Goal: Information Seeking & Learning: Understand process/instructions

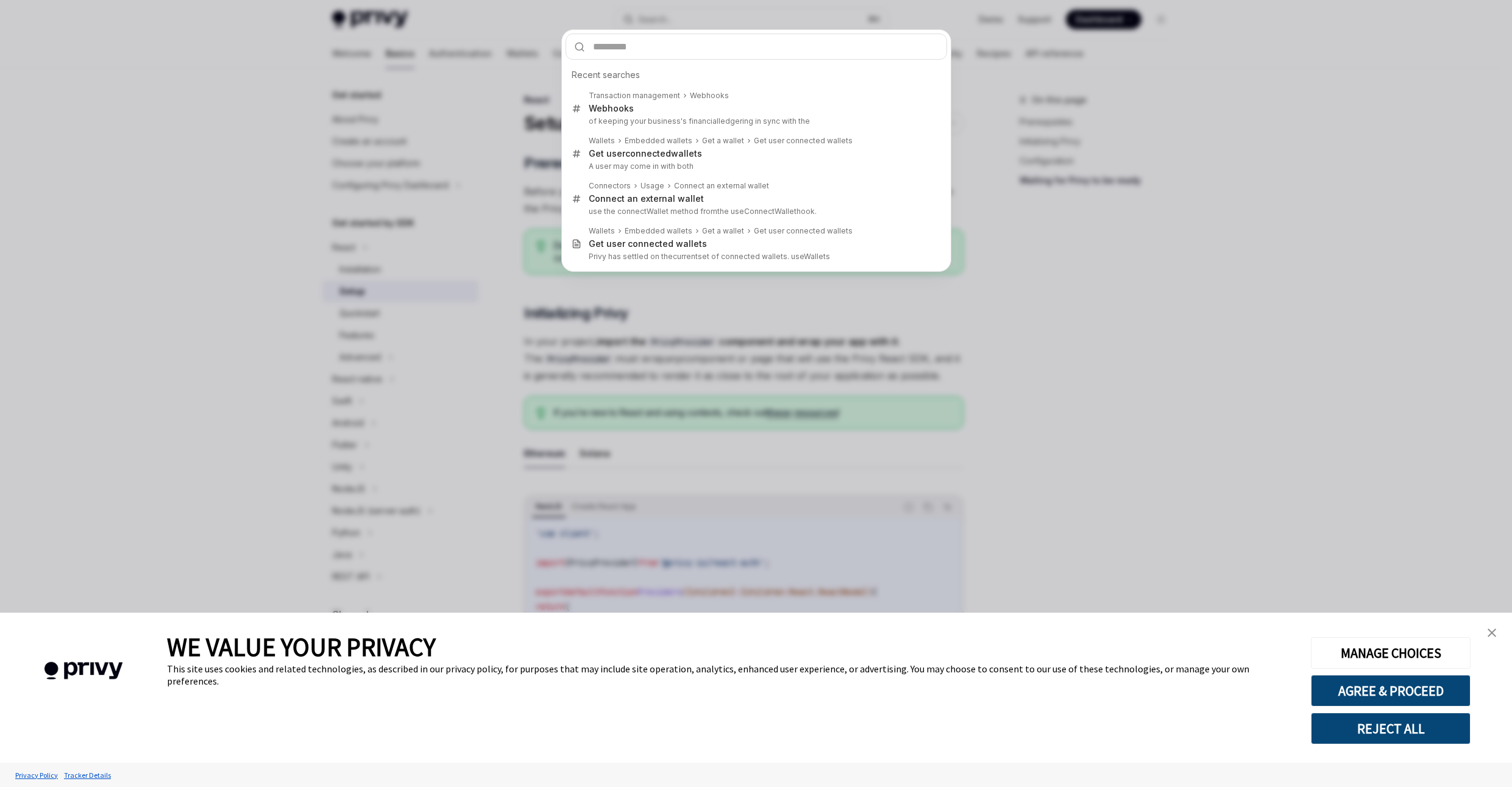
scroll to position [1327, 0]
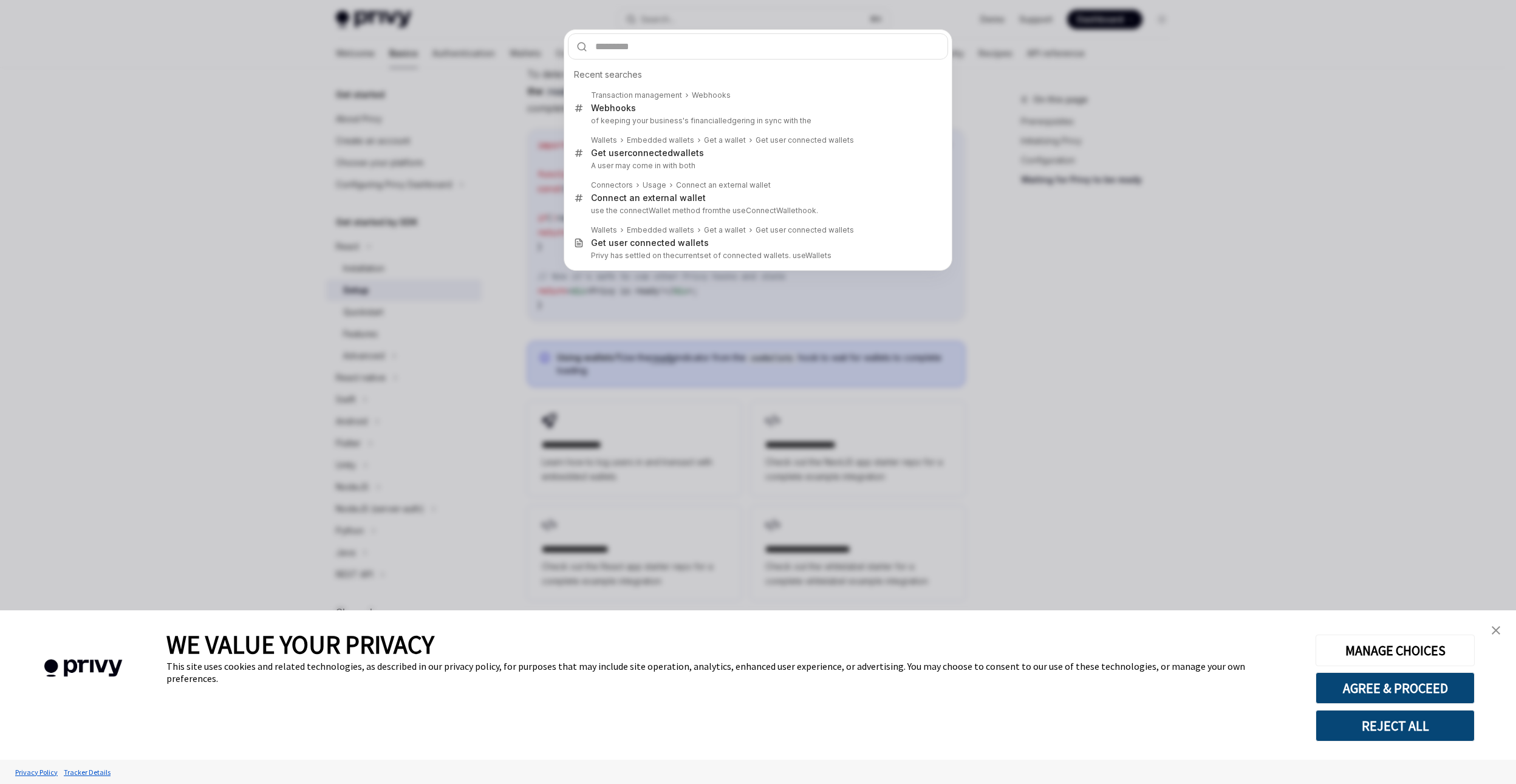
type input "**********"
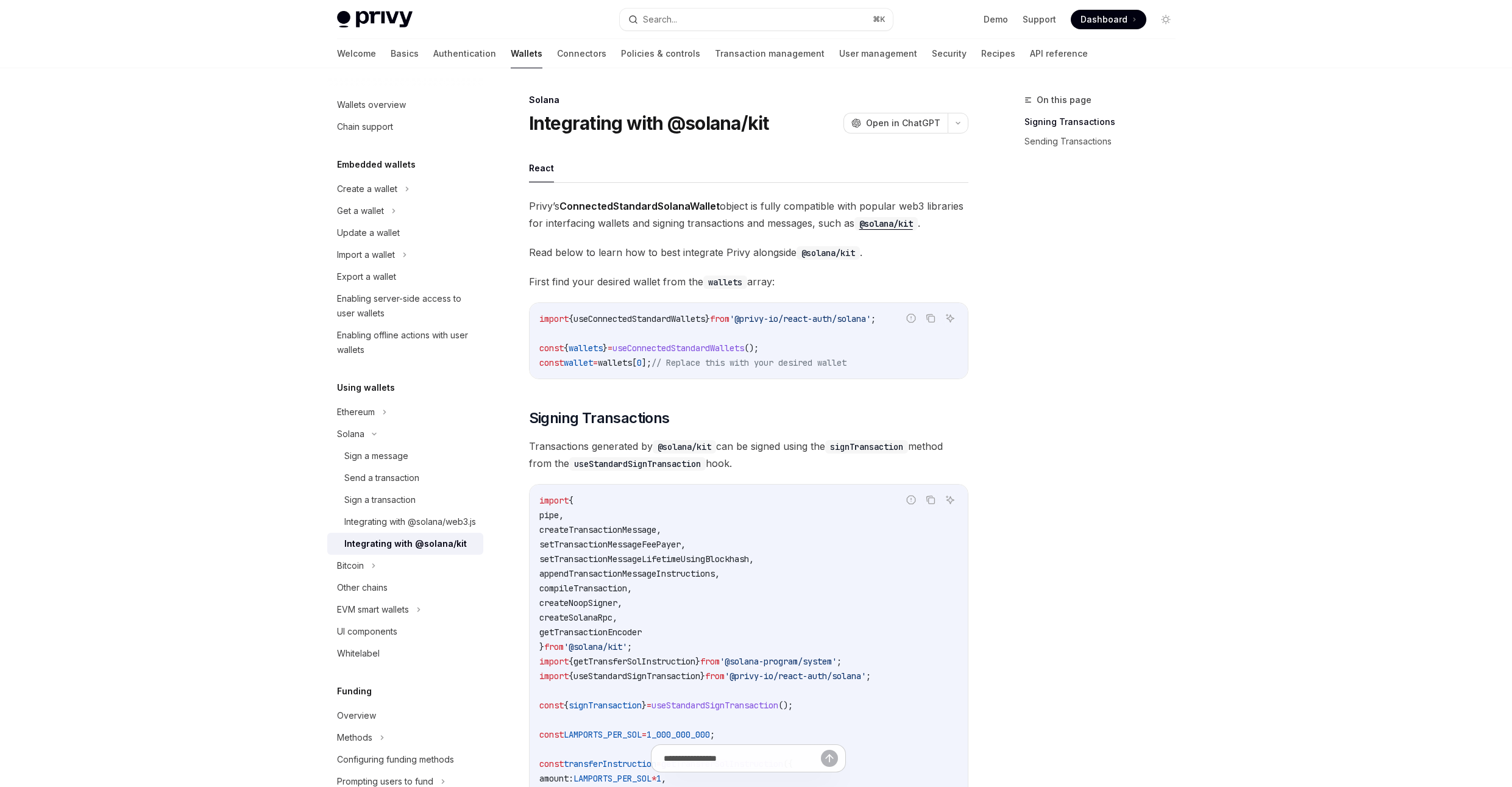
click at [811, 334] on code "import { useConnectedStandardWallets } from '@privy-io/react-auth/solana' ; con…" at bounding box center [748, 341] width 418 height 58
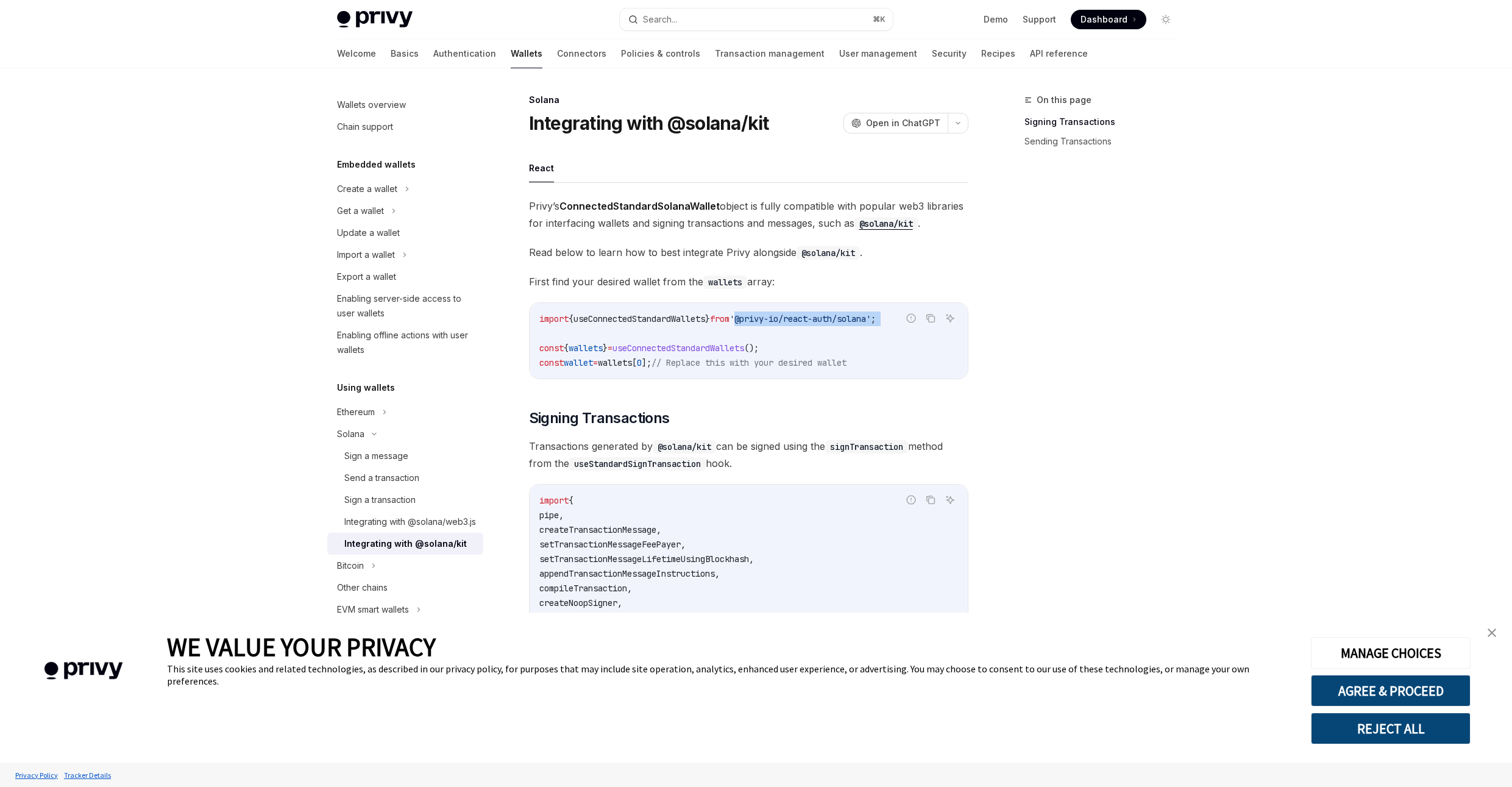
drag, startPoint x: 756, startPoint y: 317, endPoint x: 815, endPoint y: 332, distance: 60.9
click at [816, 332] on code "import { useConnectedStandardWallets } from '@privy-io/react-auth/solana' ; con…" at bounding box center [748, 341] width 418 height 58
click at [1099, 311] on div "On this page Signing Transactions Sending Transactions" at bounding box center [1092, 440] width 185 height 695
click at [663, 322] on span "useConnectedStandardWallets" at bounding box center [639, 319] width 132 height 11
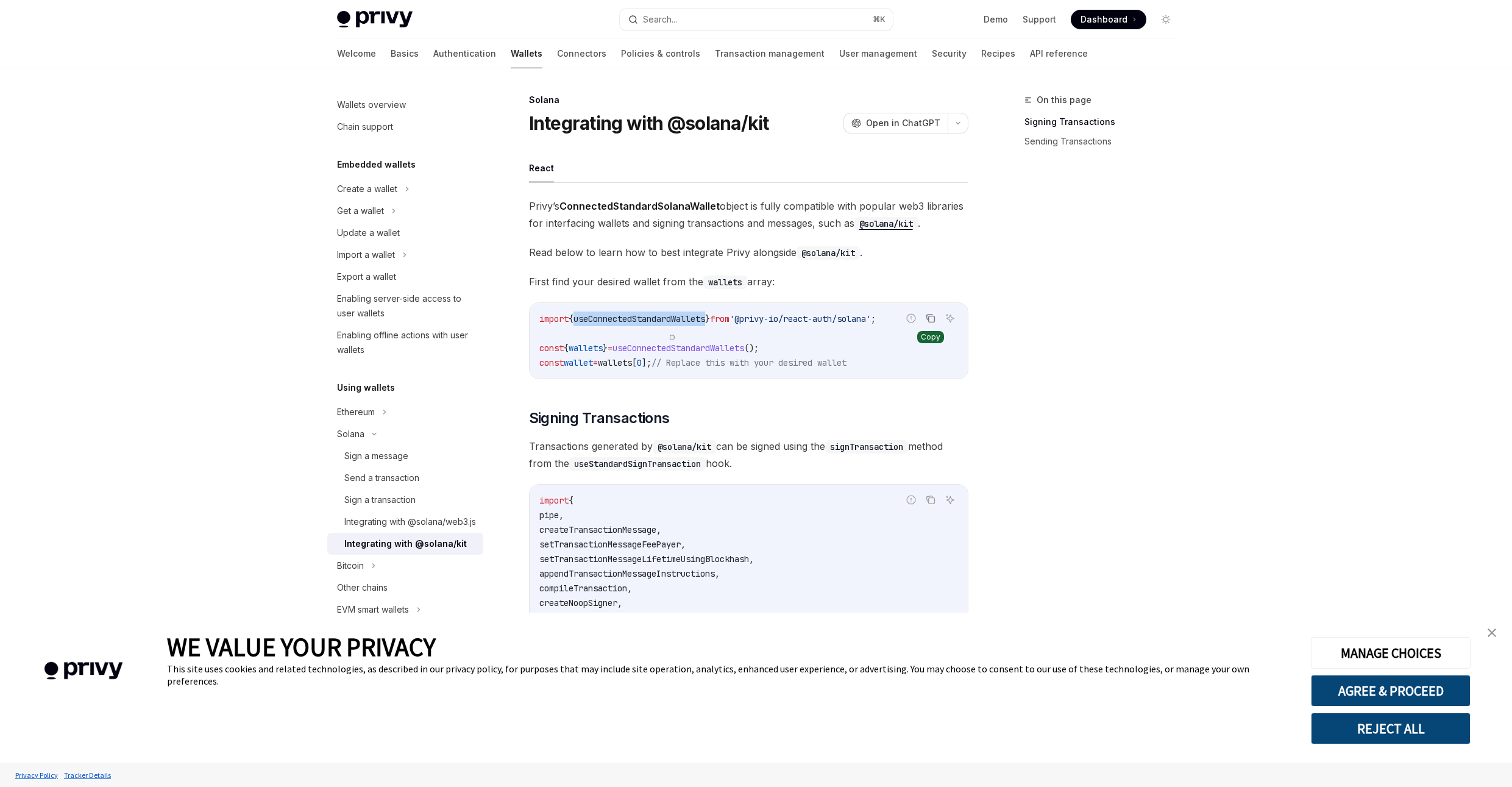
click at [933, 319] on icon "Copy the contents from the code block" at bounding box center [930, 318] width 10 height 10
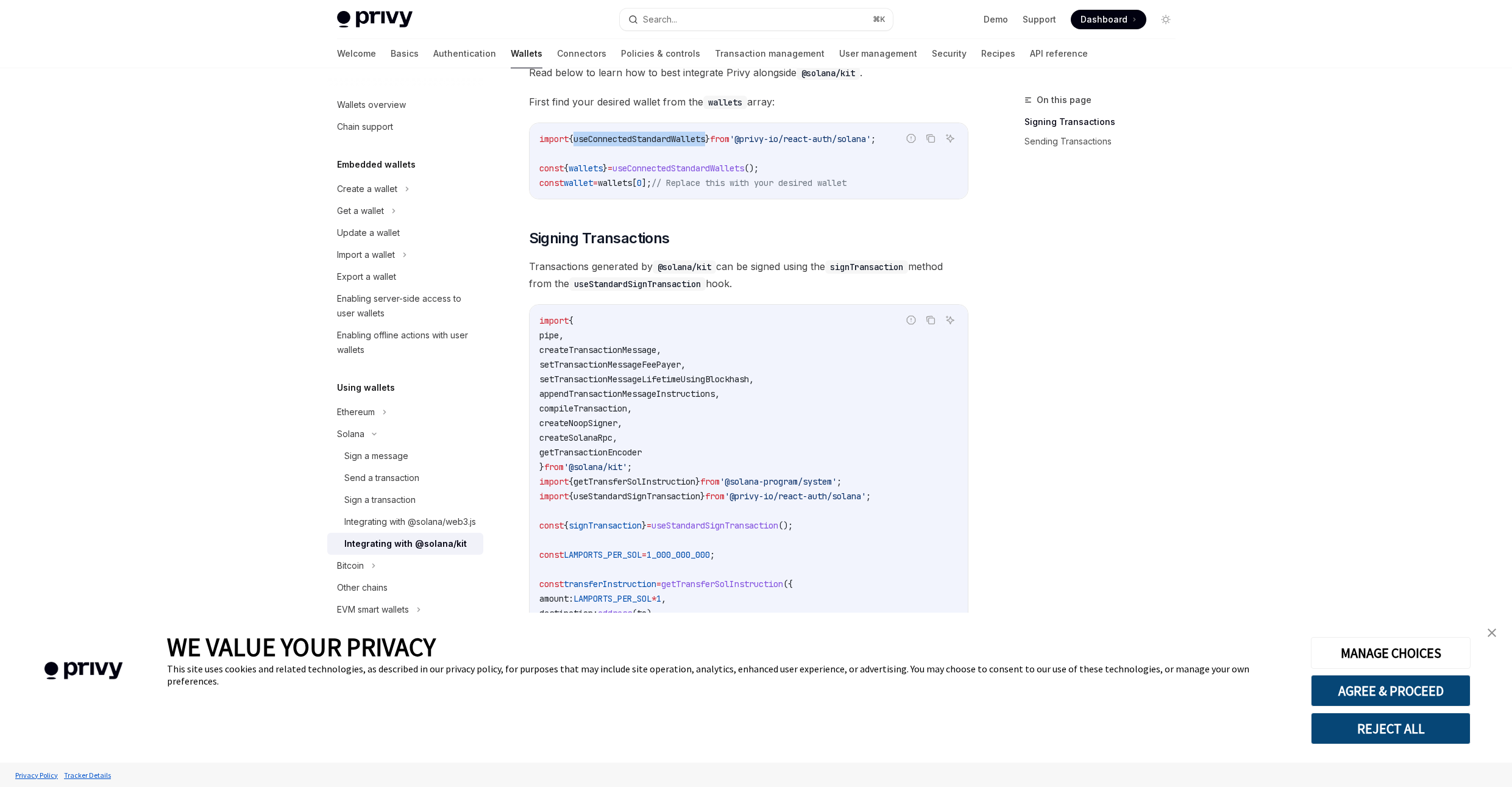
scroll to position [188, 0]
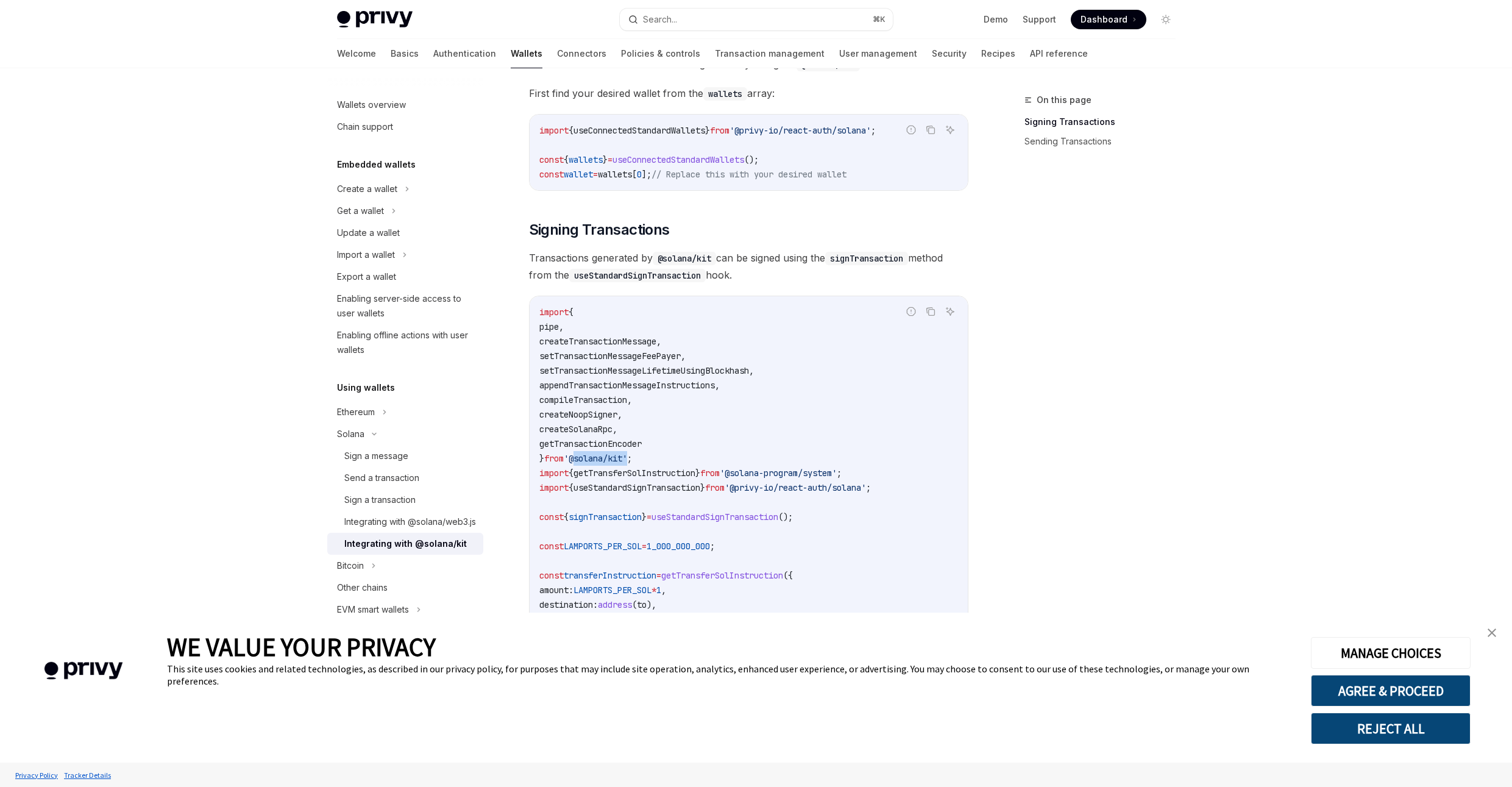
drag, startPoint x: 635, startPoint y: 457, endPoint x: 579, endPoint y: 456, distance: 56.0
click at [579, 456] on span "'@solana/kit'" at bounding box center [595, 459] width 64 height 11
copy span "@solana/kit"
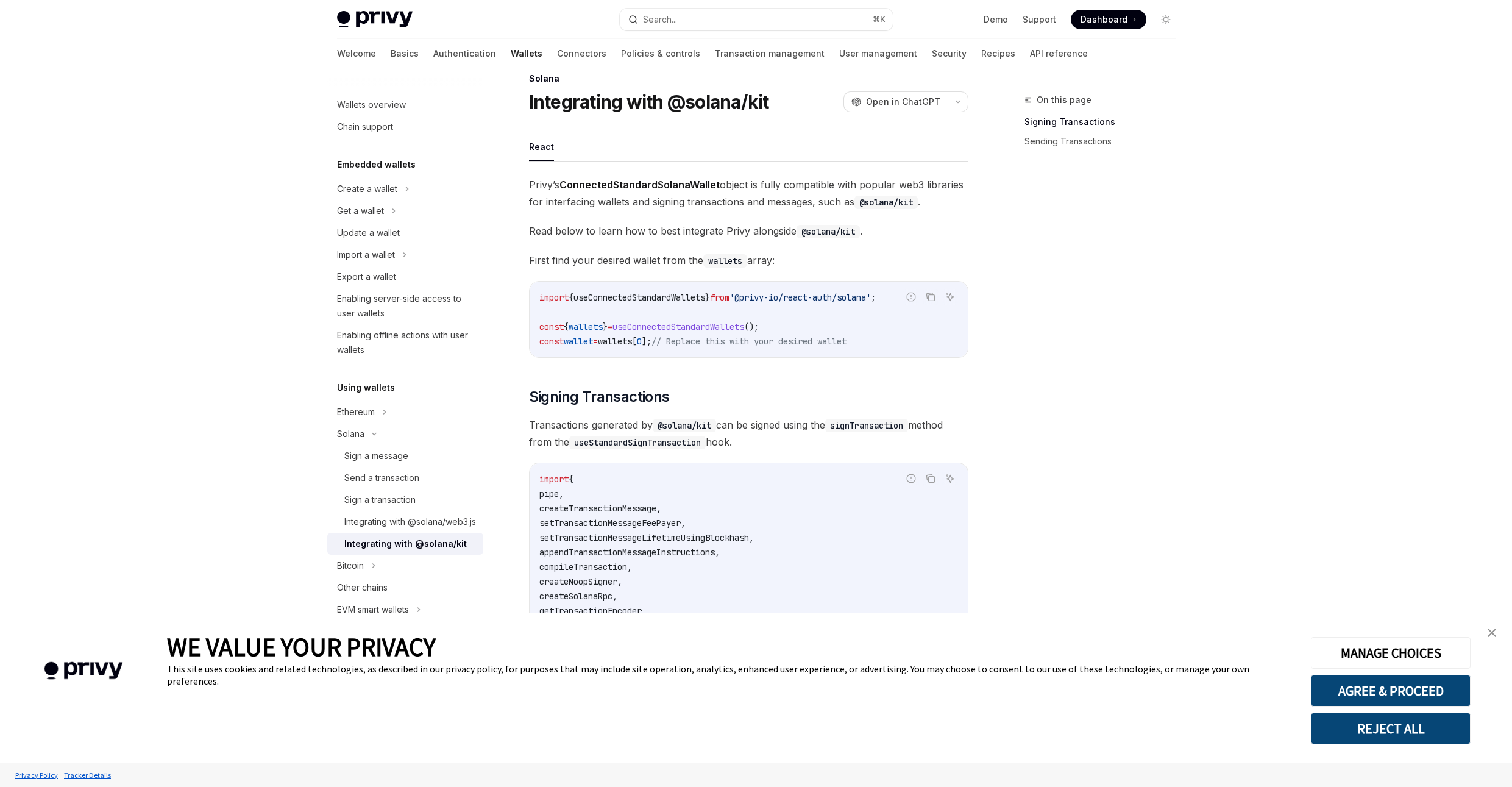
scroll to position [0, 0]
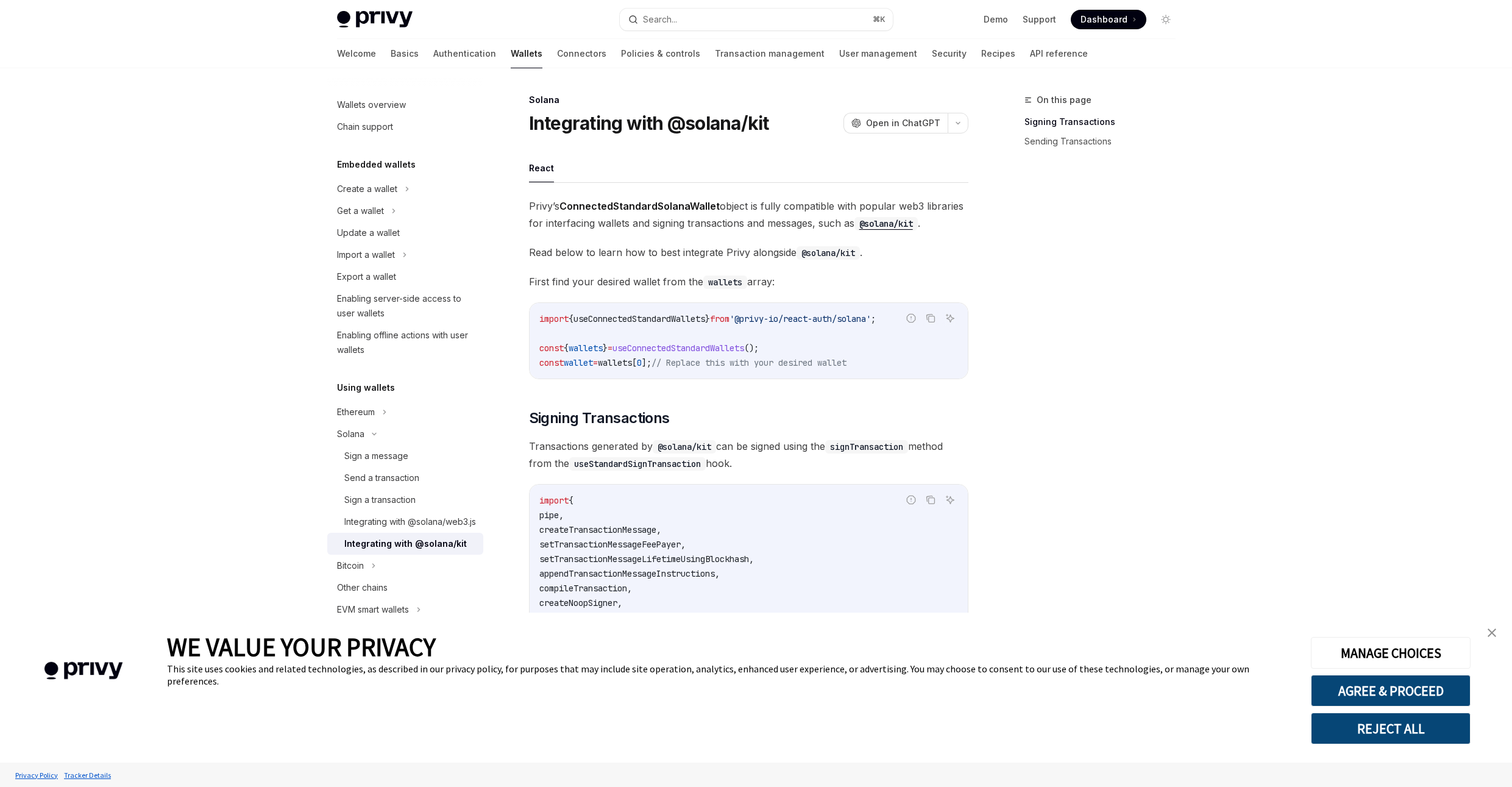
click at [665, 319] on span "useConnectedStandardWallets" at bounding box center [639, 319] width 132 height 11
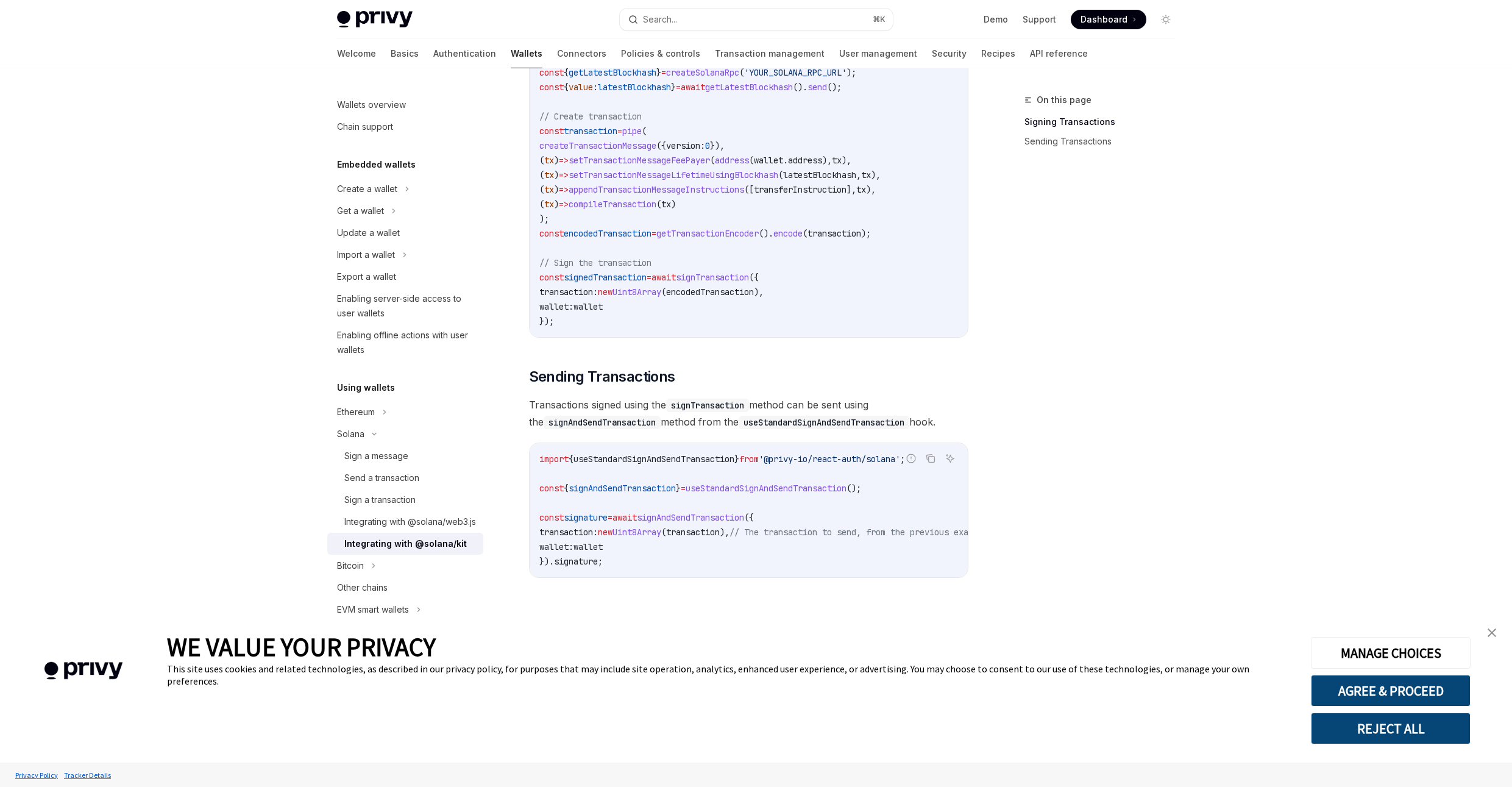
scroll to position [792, 0]
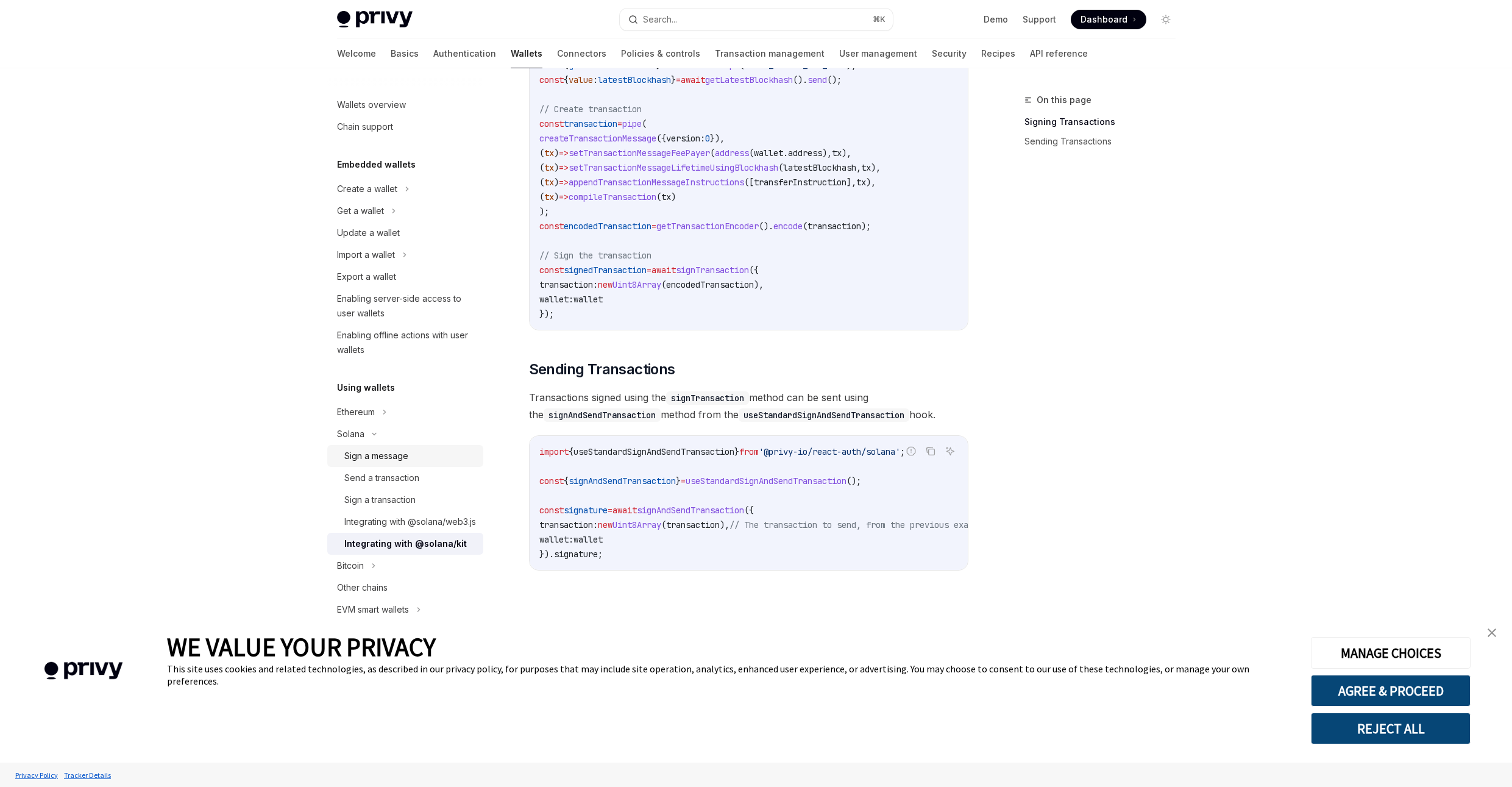
click at [387, 454] on div "Sign a message" at bounding box center [376, 456] width 64 height 14
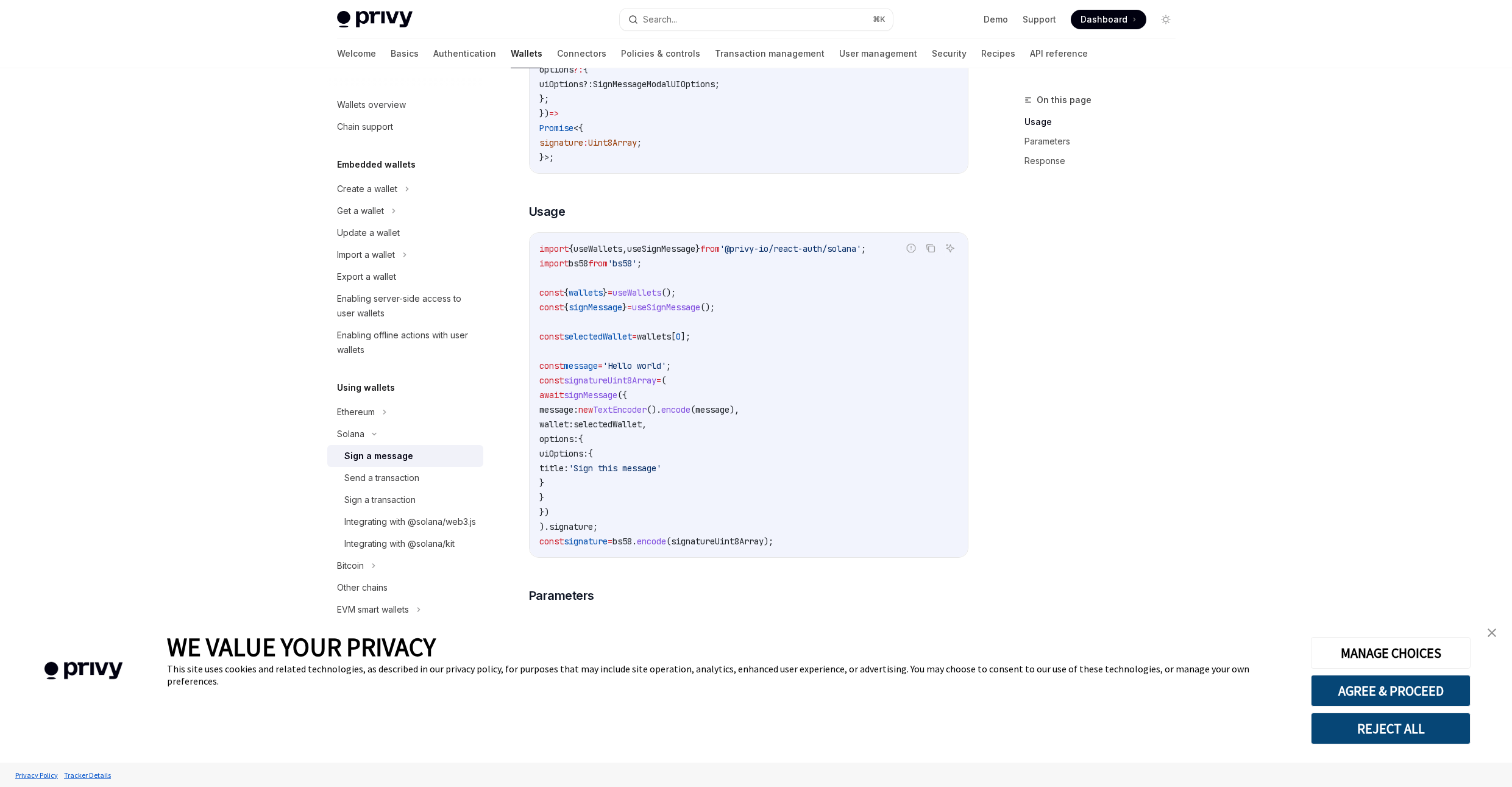
scroll to position [285, 0]
click at [654, 292] on span "useWallets" at bounding box center [637, 286] width 48 height 11
copy span "useWallets"
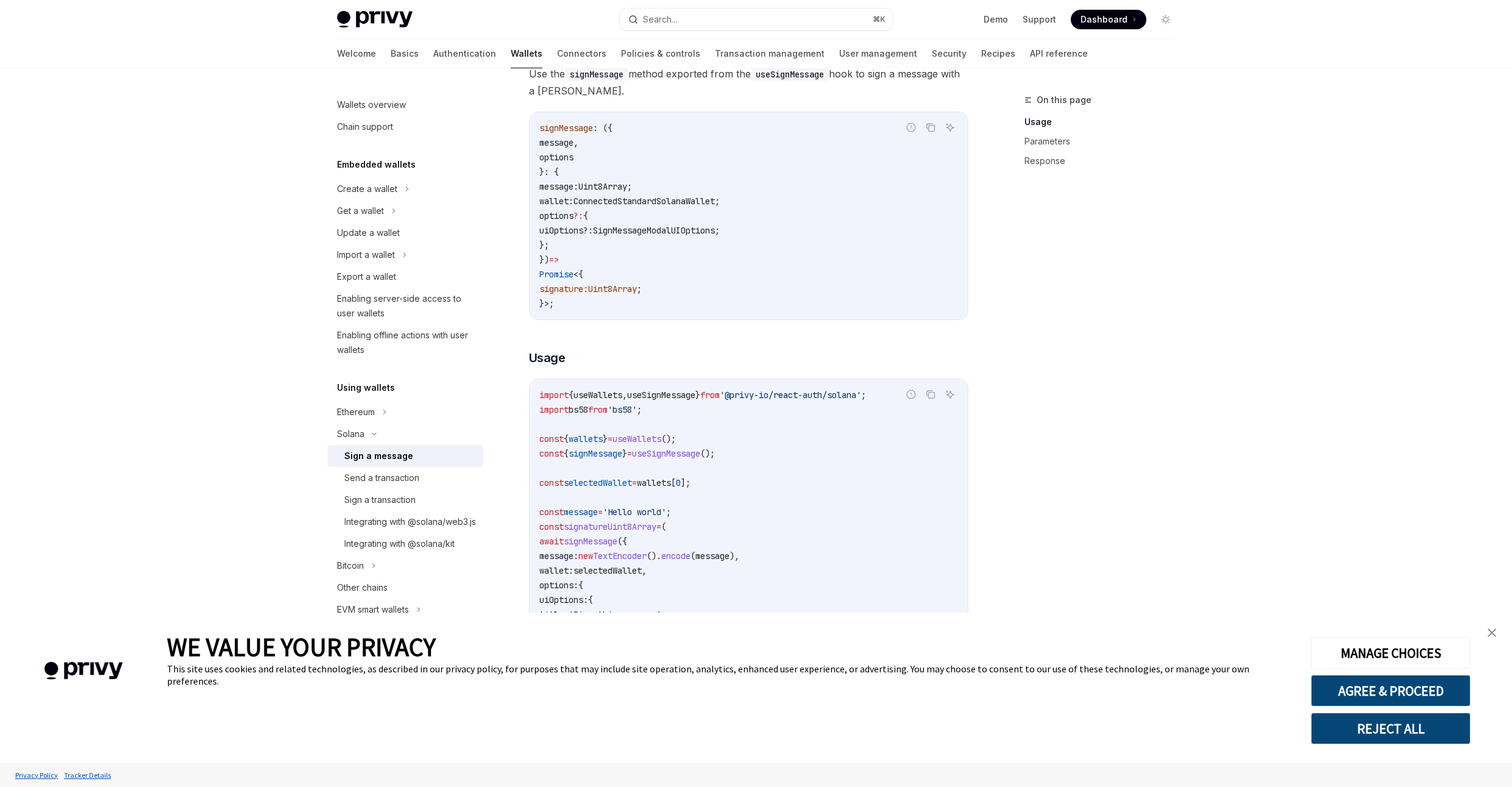
scroll to position [132, 0]
drag, startPoint x: 753, startPoint y: 403, endPoint x: 855, endPoint y: 403, distance: 102.0
click at [855, 400] on span "'@privy-io/react-auth/solana'" at bounding box center [790, 395] width 141 height 11
copy span "@privy-io/react-auth"
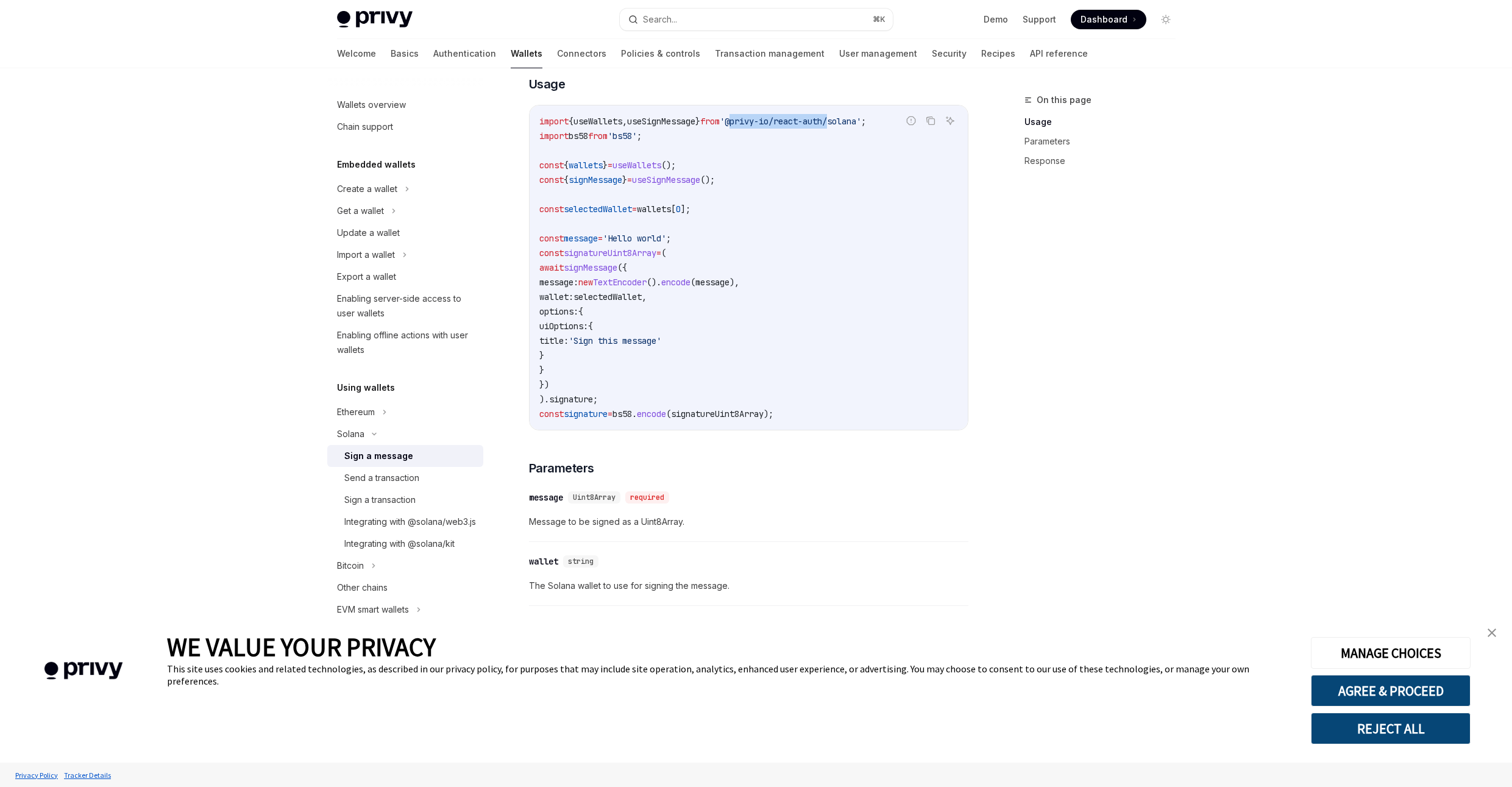
scroll to position [440, 0]
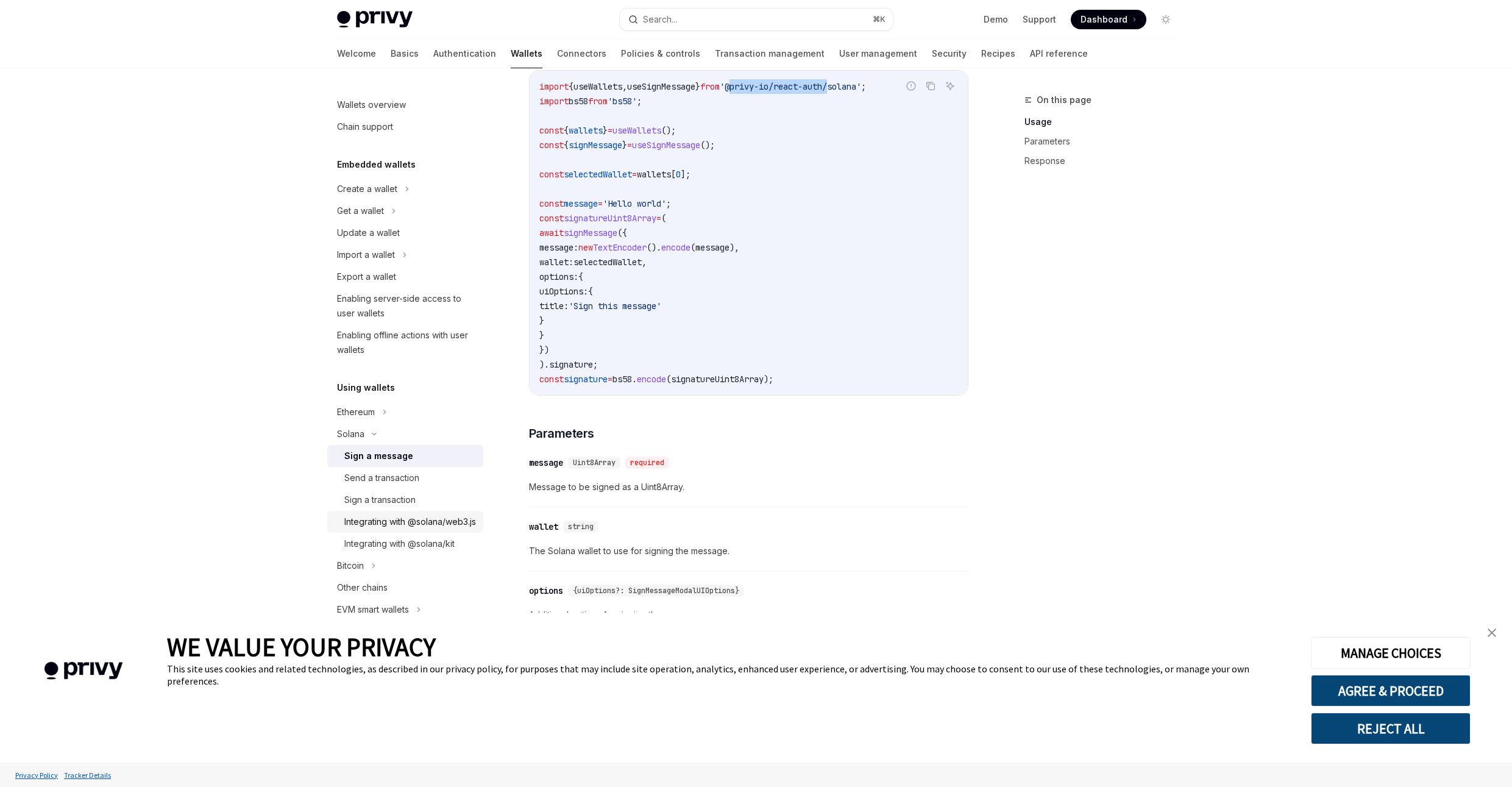
click at [383, 522] on div "Integrating with @solana/web3.js" at bounding box center [410, 521] width 132 height 14
type textarea "*"
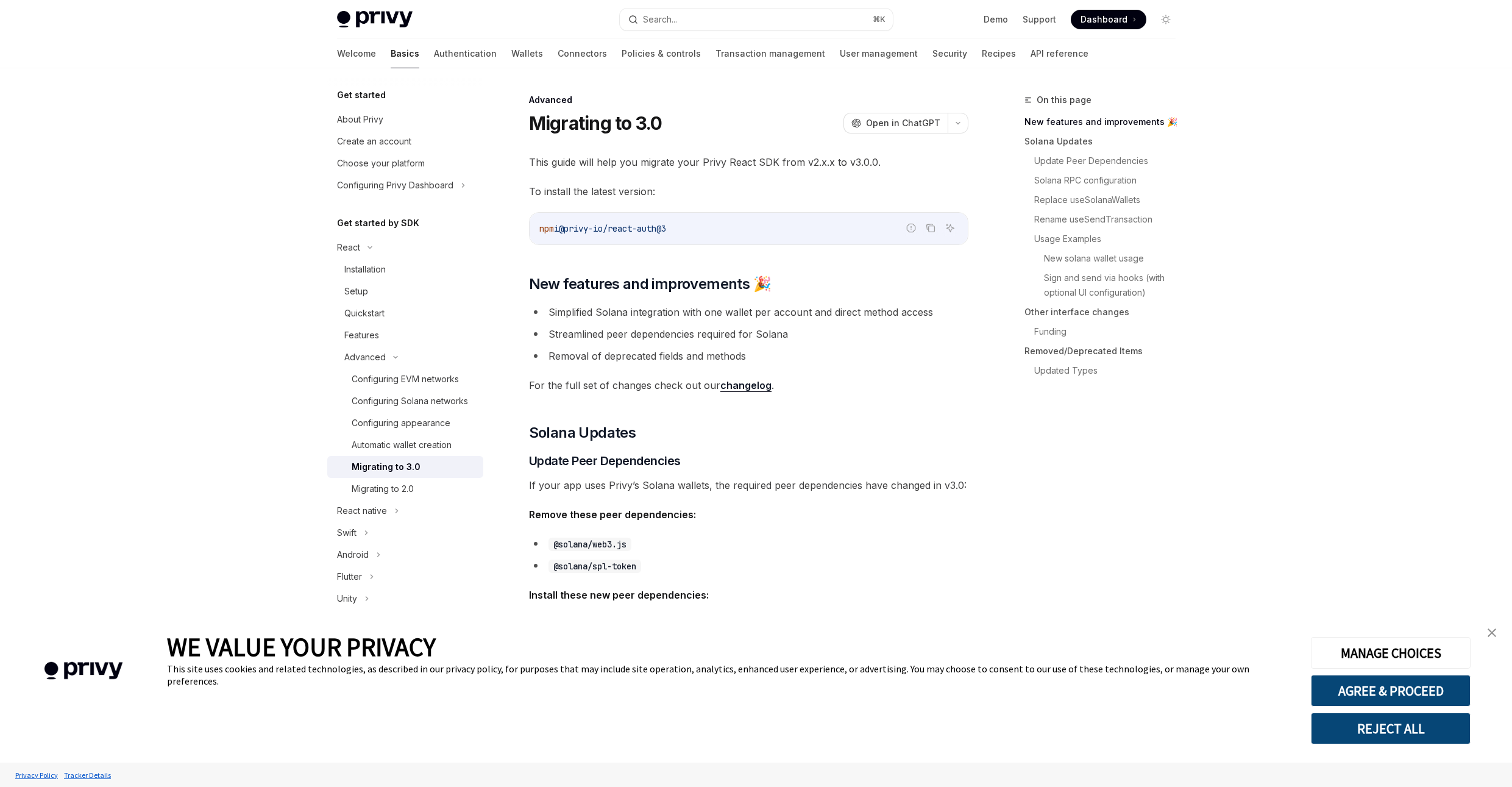
type textarea "*"
drag, startPoint x: 631, startPoint y: 544, endPoint x: 554, endPoint y: 544, distance: 77.0
click at [554, 544] on code "@solana/web3.js" at bounding box center [590, 545] width 83 height 14
copy code "@solana/web3.js"
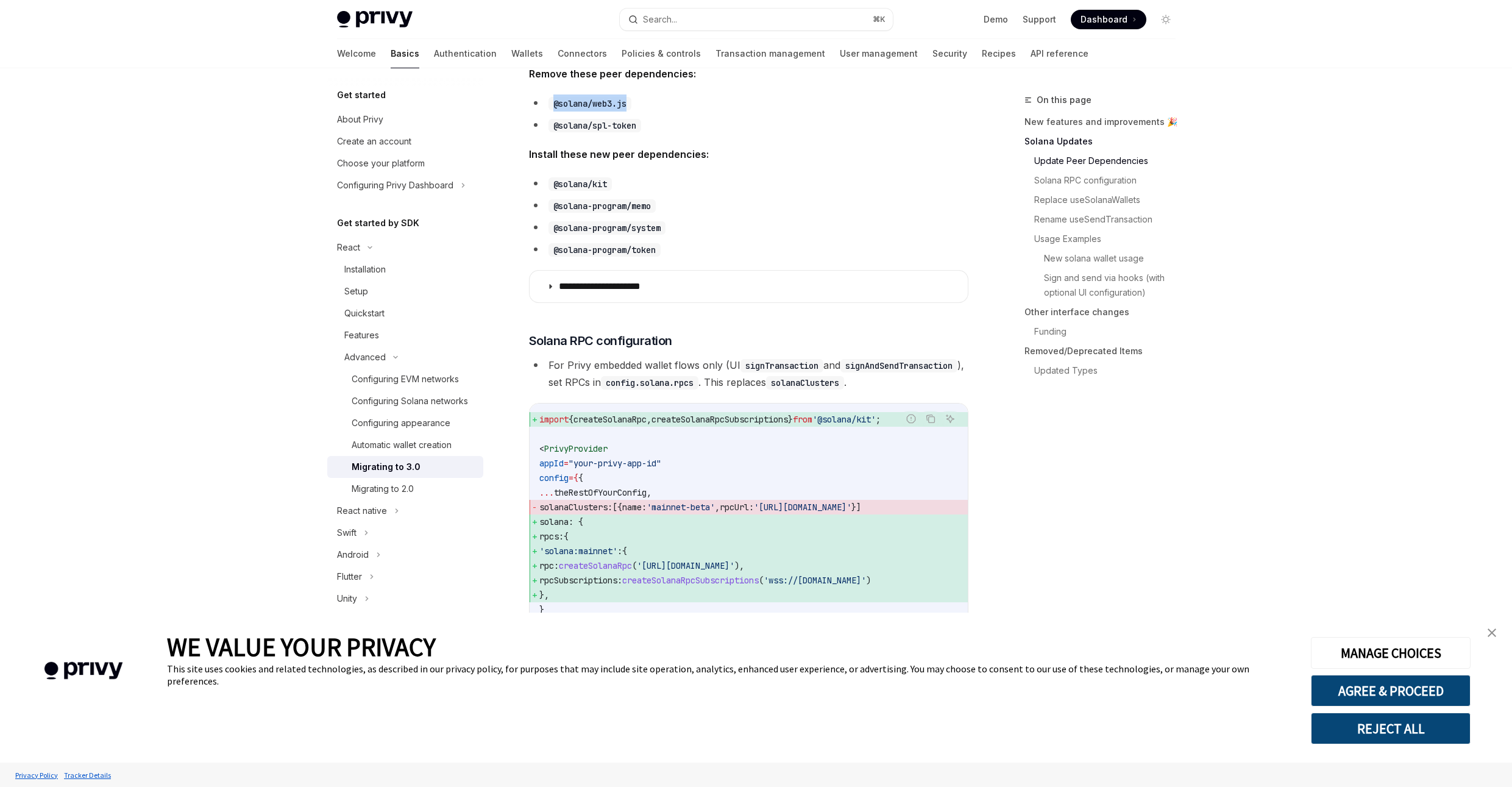
scroll to position [465, 0]
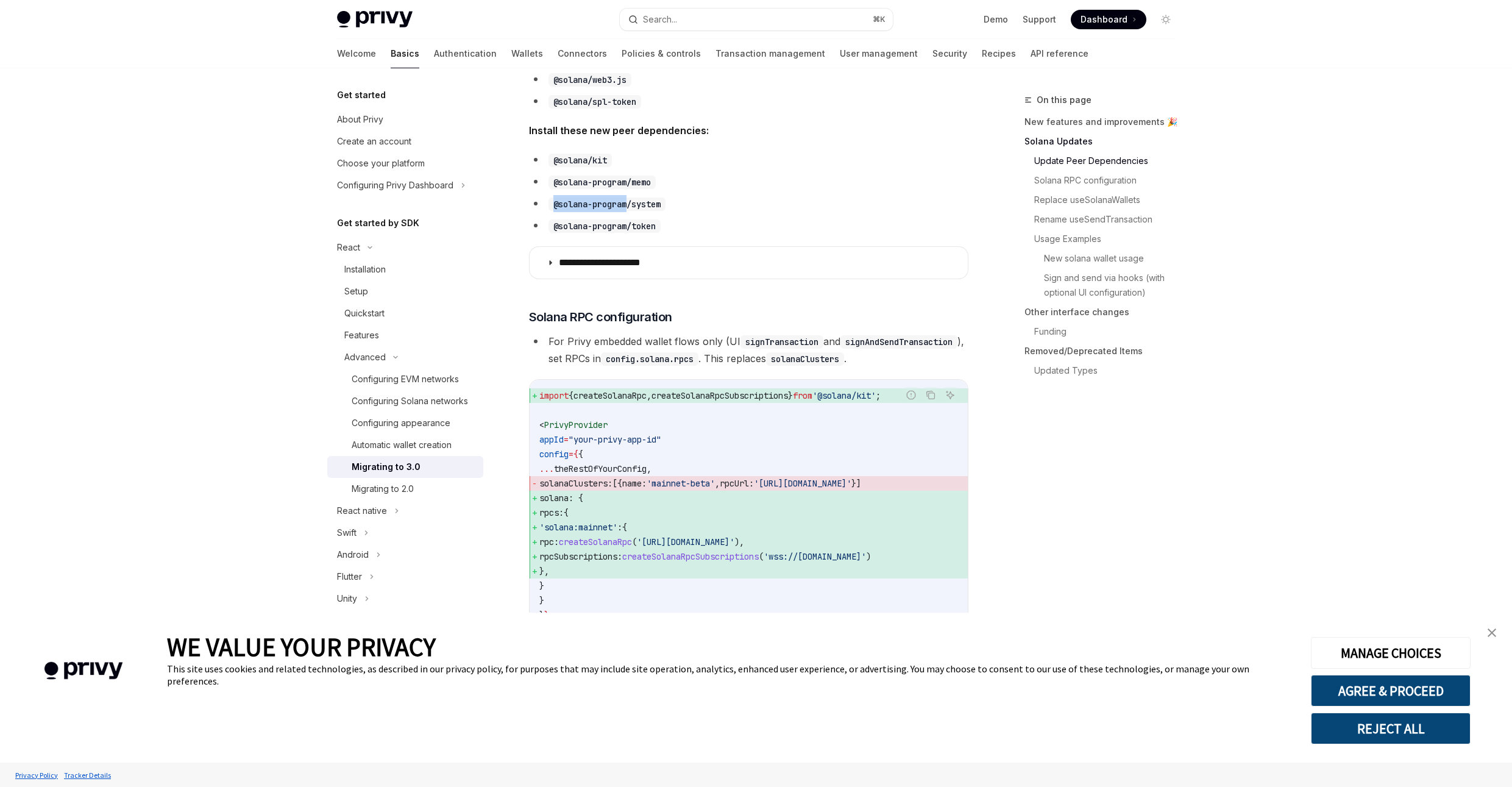
drag, startPoint x: 548, startPoint y: 201, endPoint x: 629, endPoint y: 205, distance: 81.1
click at [629, 205] on code "@solana-program/system" at bounding box center [607, 204] width 117 height 14
copy code "@solana-program"
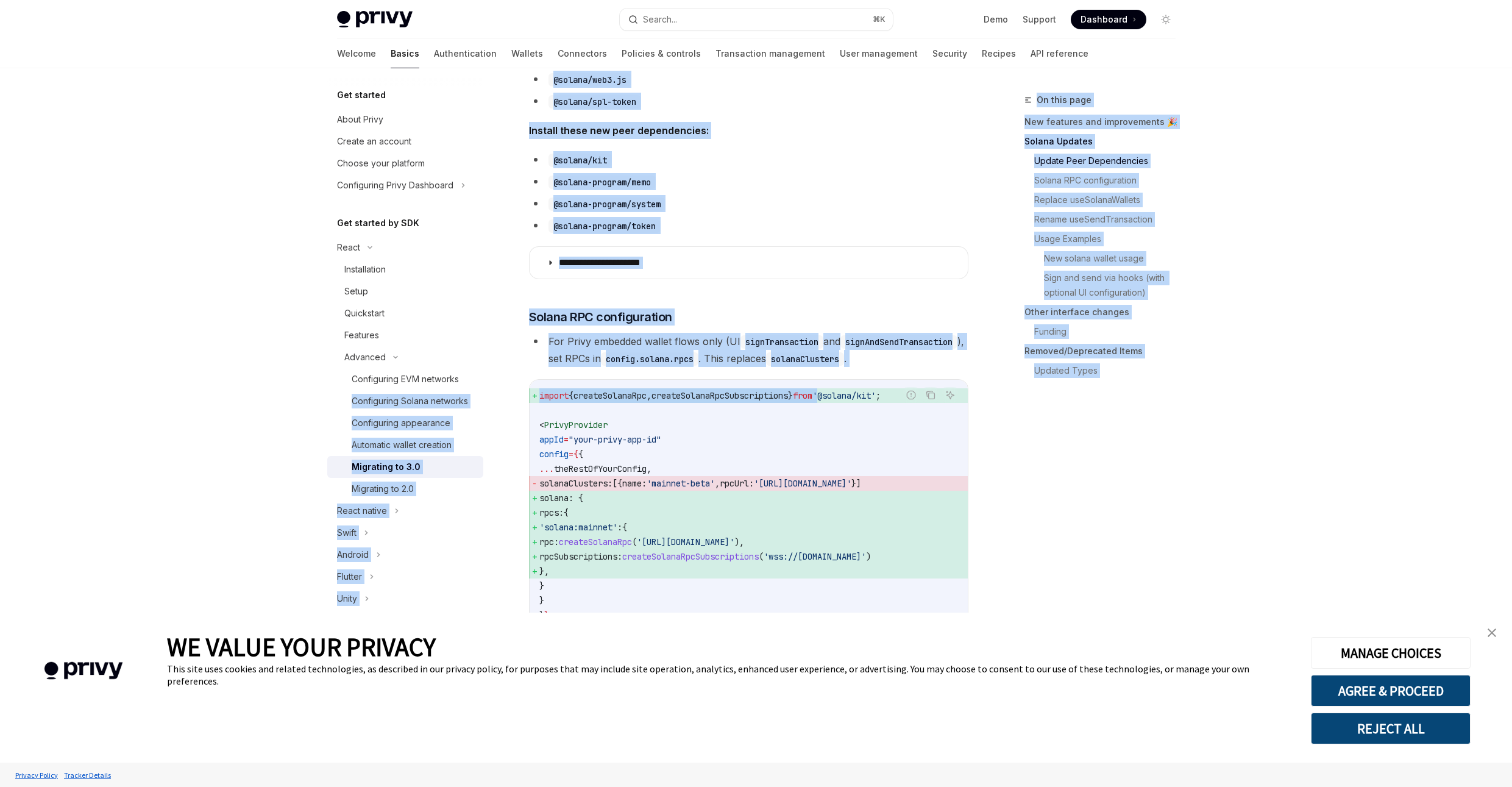
scroll to position [0, 0]
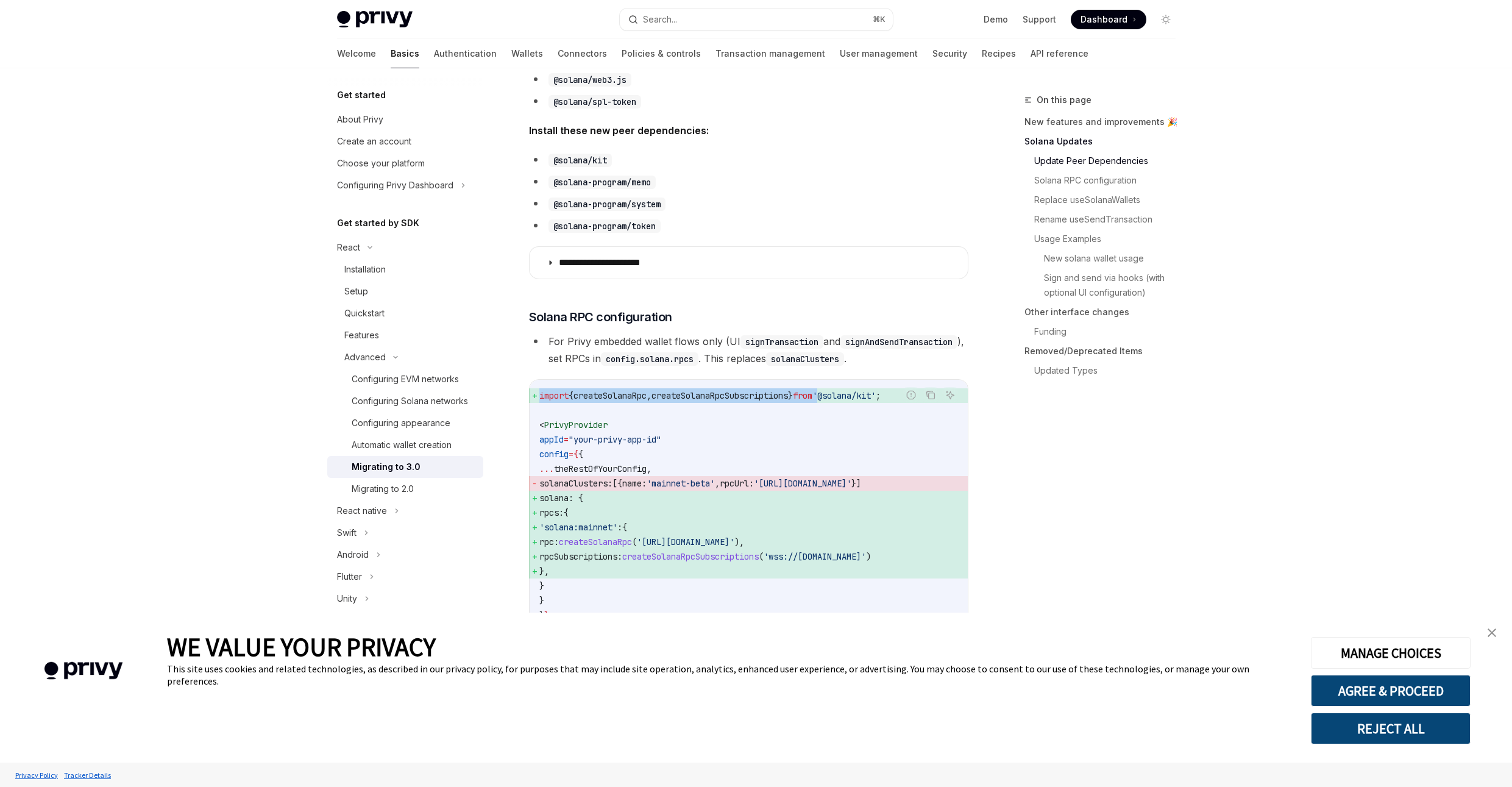
drag, startPoint x: 844, startPoint y: 414, endPoint x: 246, endPoint y: 406, distance: 598.1
click at [766, 366] on code "solanaClusters" at bounding box center [805, 359] width 78 height 14
copy code "solanaClusters"
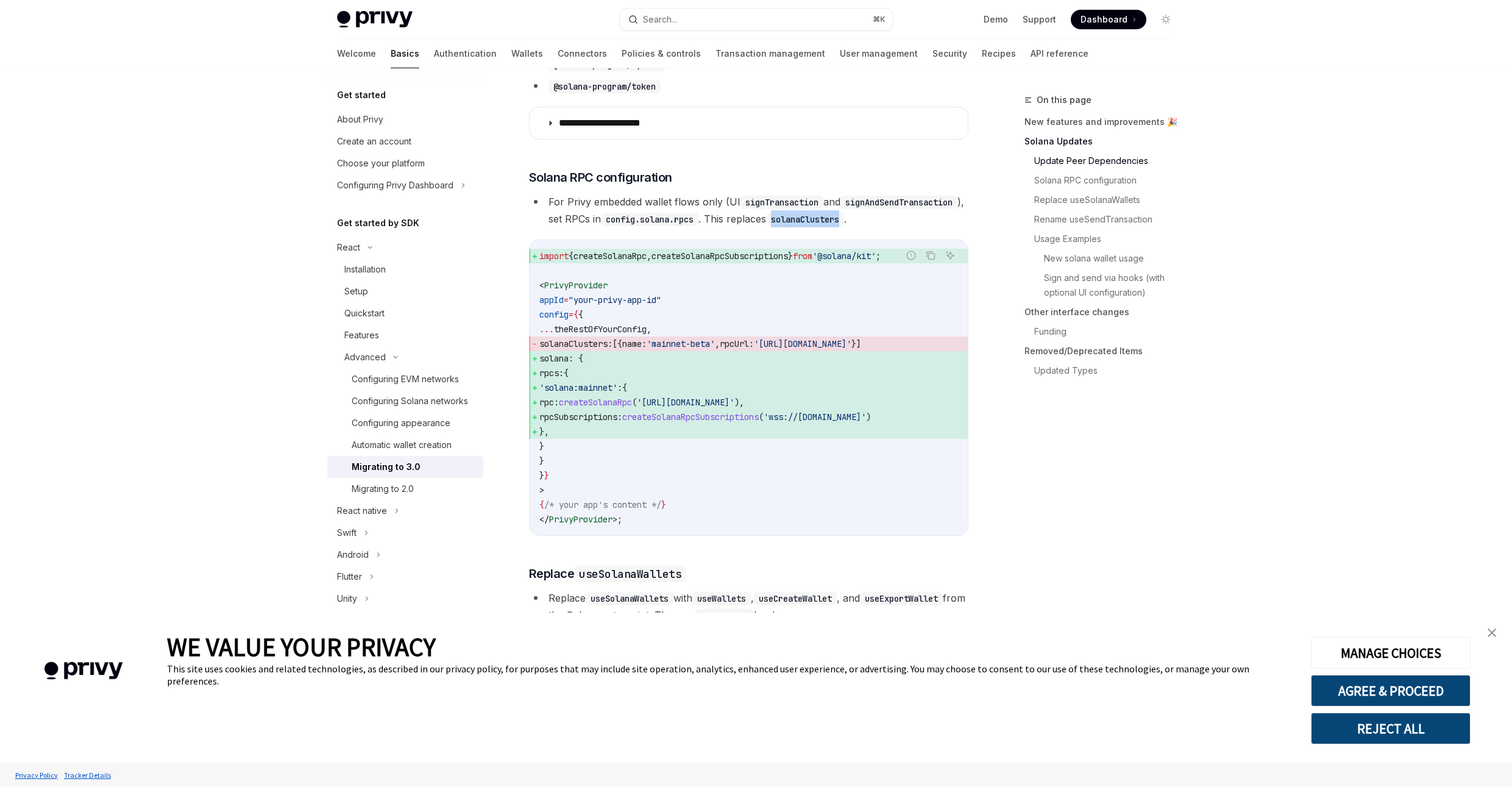
scroll to position [190, 0]
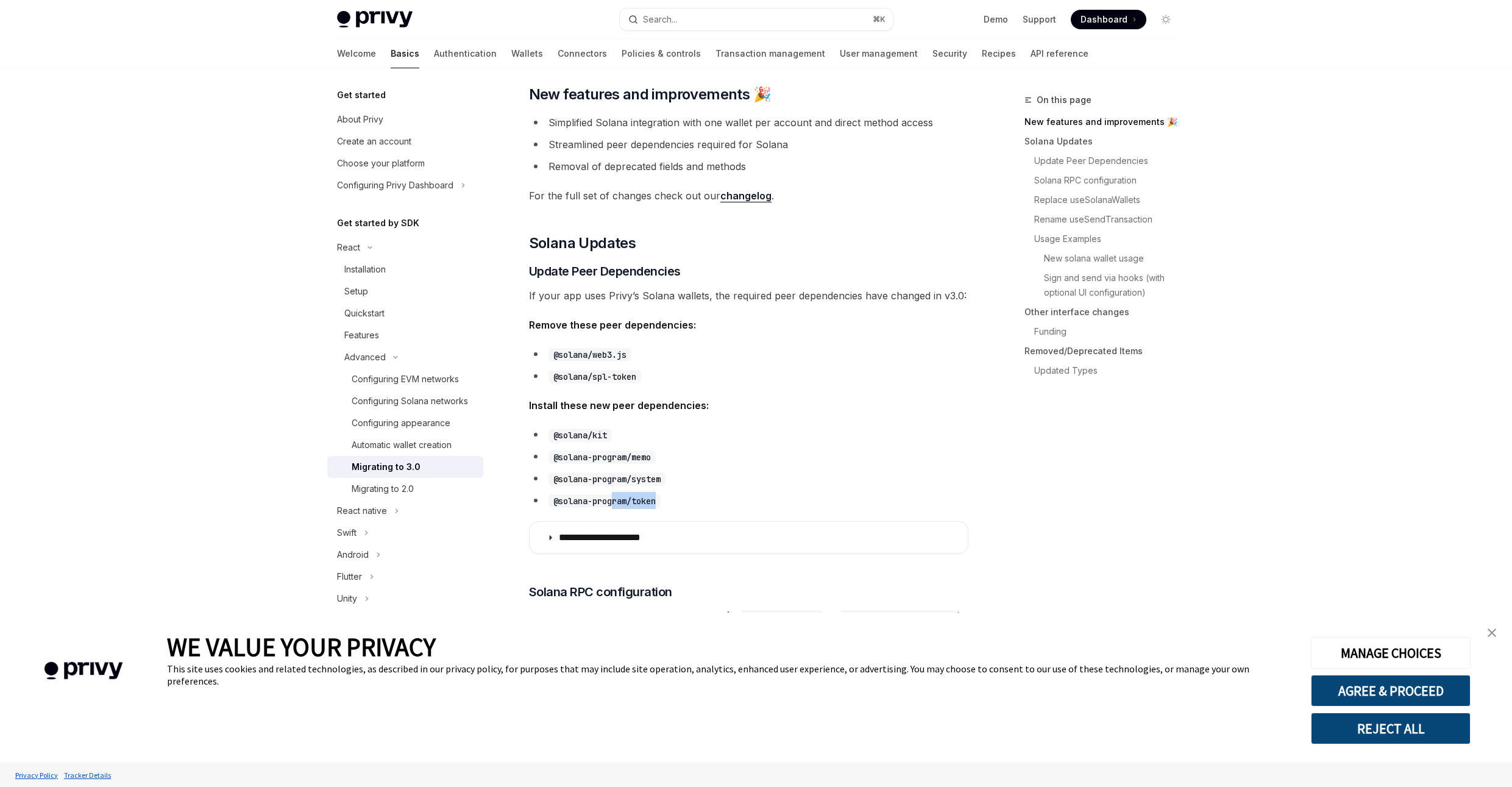
drag, startPoint x: 669, startPoint y: 499, endPoint x: 616, endPoint y: 492, distance: 53.5
click at [616, 502] on li "@solana-program/token" at bounding box center [748, 500] width 439 height 17
drag, startPoint x: 658, startPoint y: 453, endPoint x: 552, endPoint y: 454, distance: 106.0
click at [552, 454] on code "@solana-program/memo" at bounding box center [602, 457] width 107 height 14
copy code "@solana-program/memo"
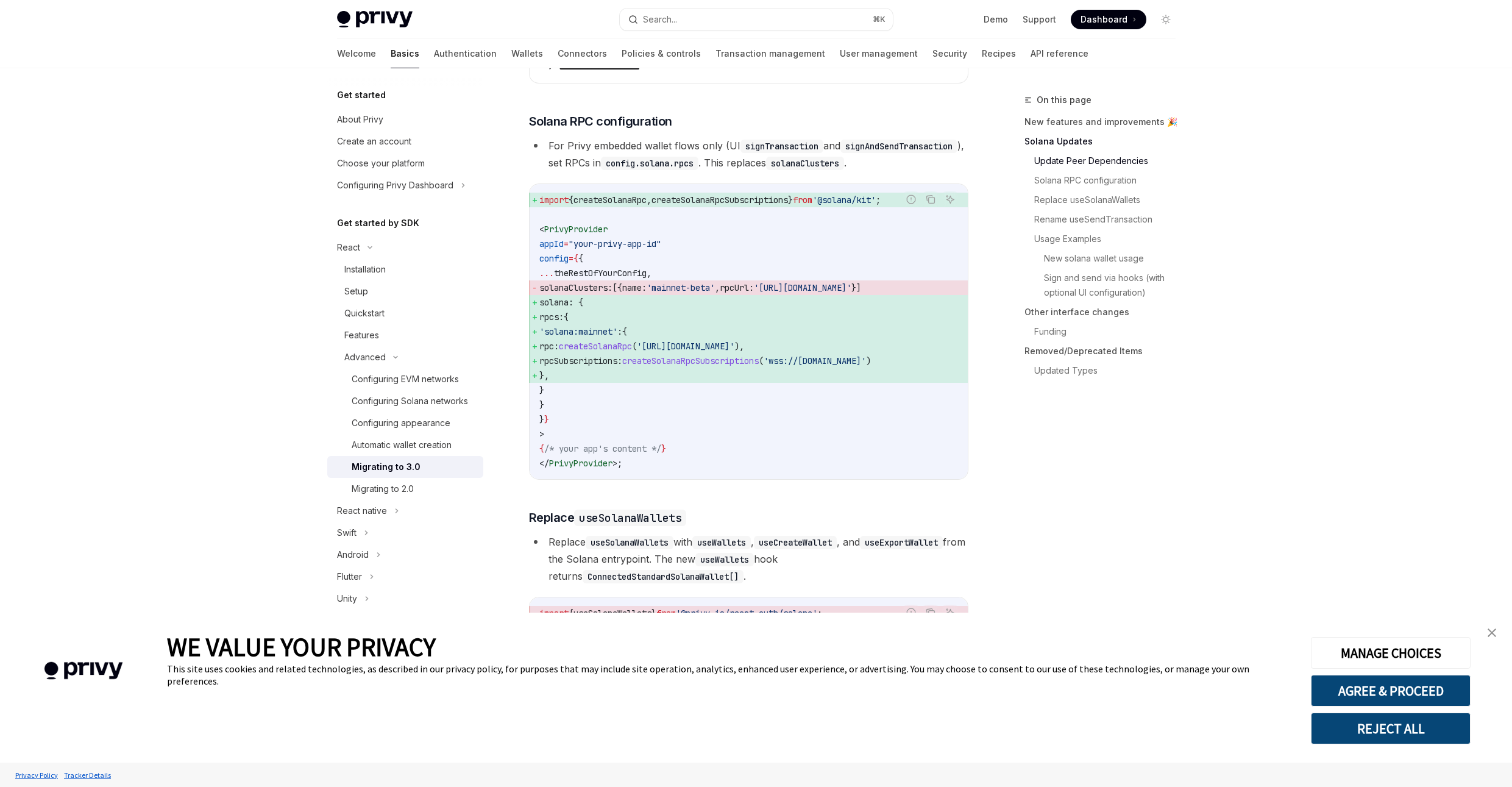
scroll to position [828, 0]
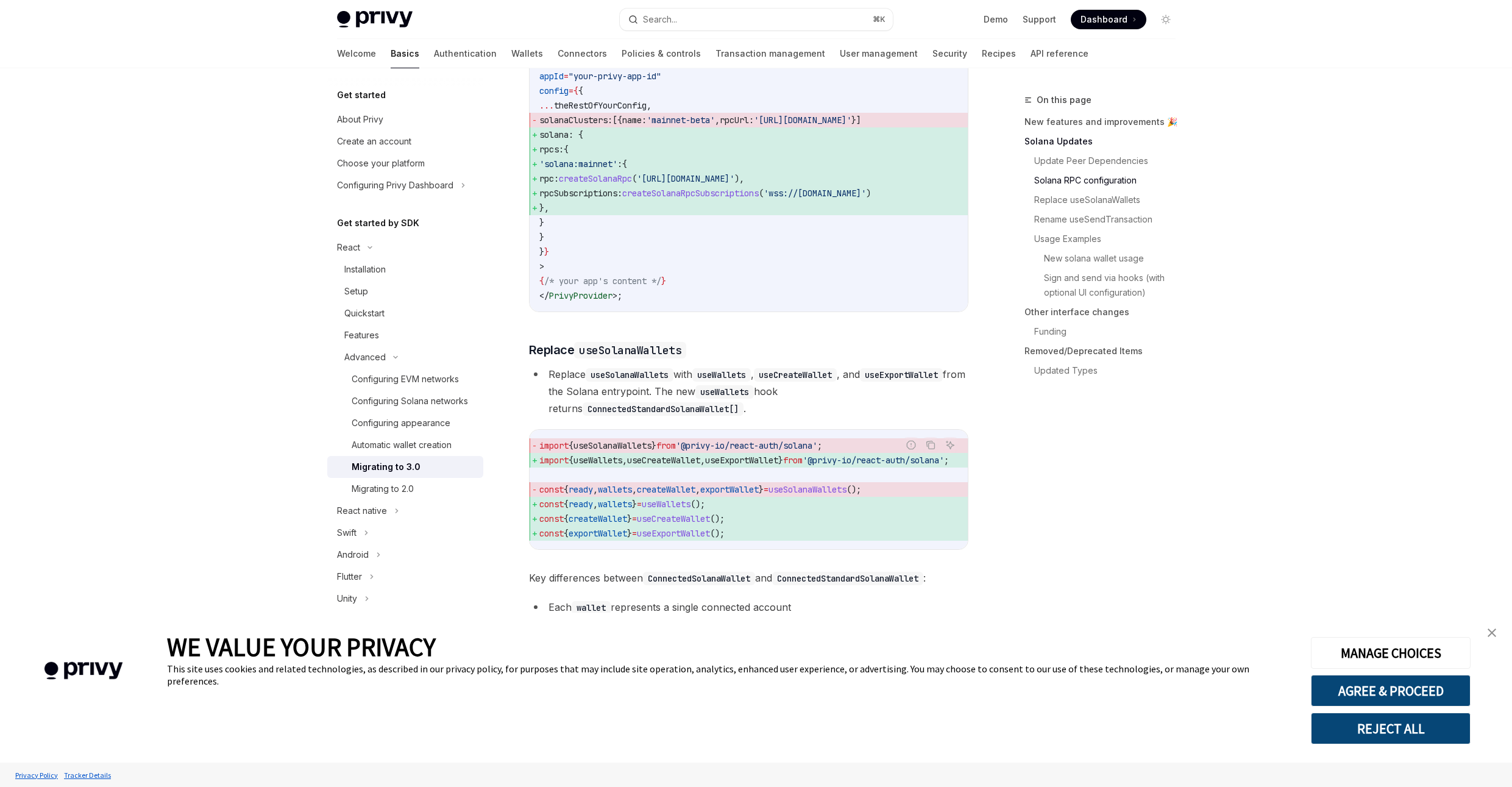
click at [626, 451] on span "useSolanaWallets" at bounding box center [612, 446] width 78 height 11
click at [601, 466] on span "useWallets" at bounding box center [598, 460] width 48 height 11
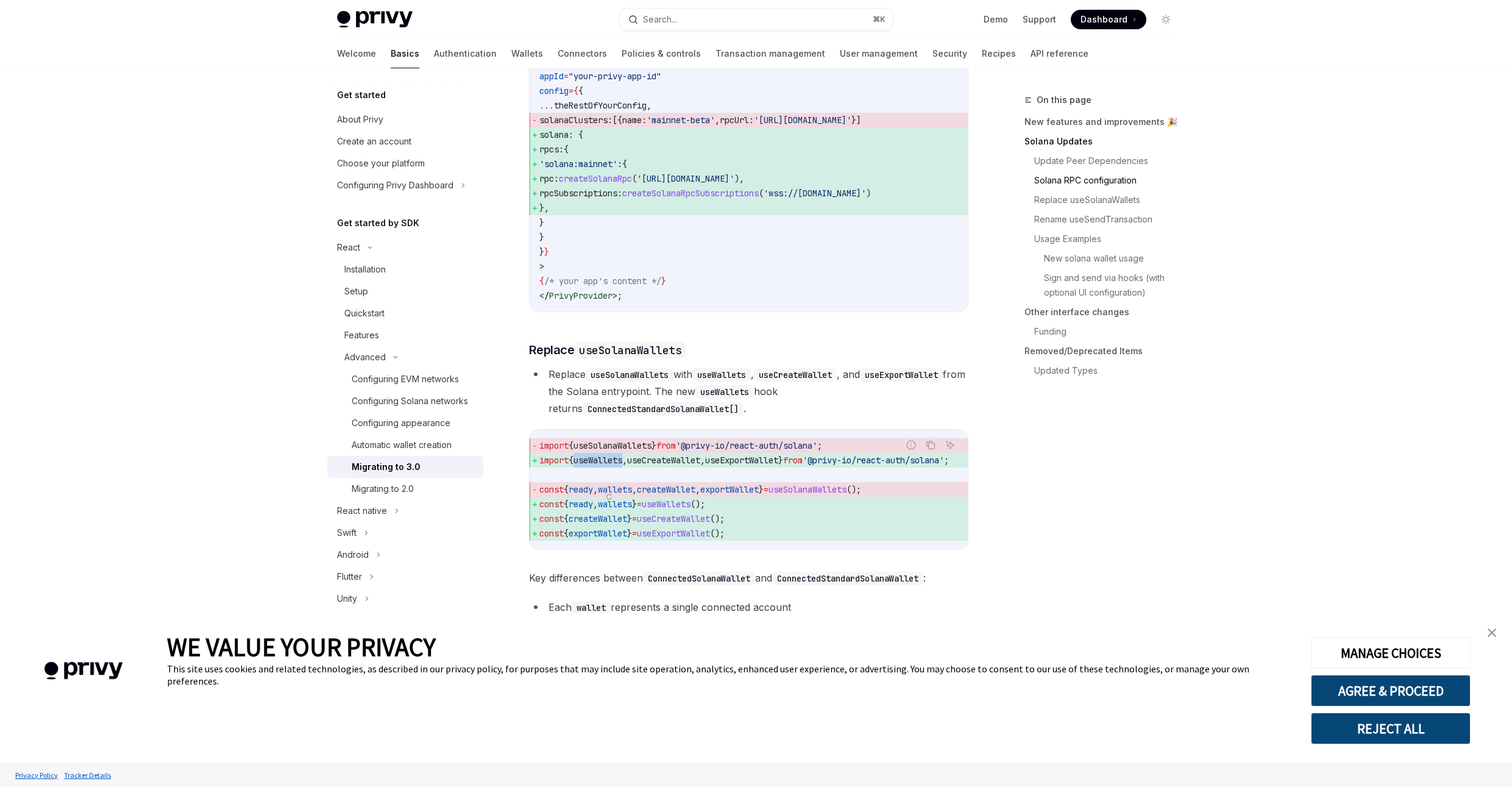
copy span "useWallets"
drag, startPoint x: 845, startPoint y: 481, endPoint x: 943, endPoint y: 481, distance: 98.0
click at [943, 481] on div "Report incorrect code Copy Ask AI import { useSolanaWallets } from '@privy-io/r…" at bounding box center [748, 490] width 439 height 121
drag, startPoint x: 940, startPoint y: 499, endPoint x: 939, endPoint y: 490, distance: 9.1
click at [940, 499] on code "import { useSolanaWallets } from '@privy-io/react-auth/solana' ; import { useWa…" at bounding box center [759, 489] width 439 height 102
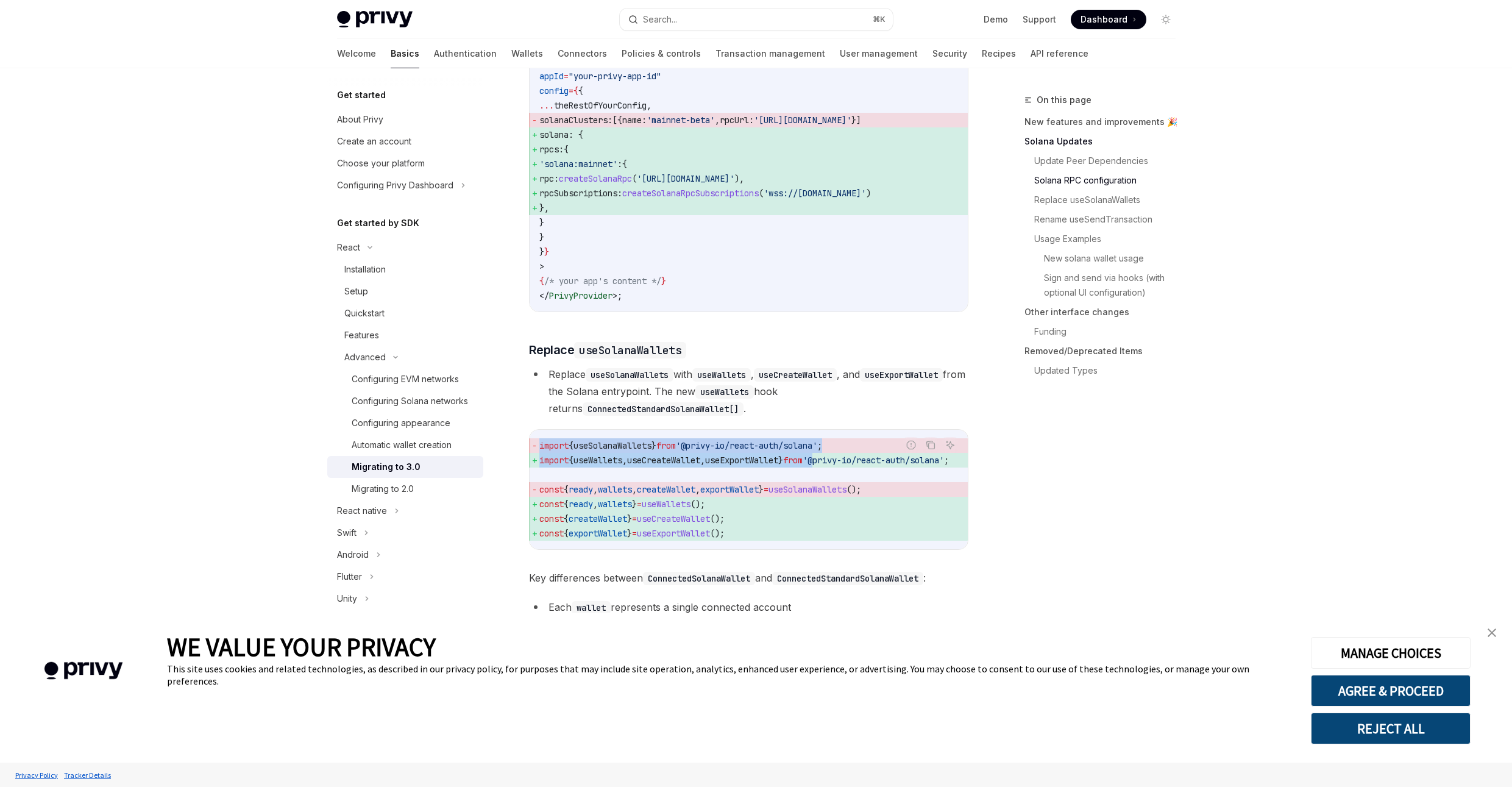
drag, startPoint x: 844, startPoint y: 480, endPoint x: 946, endPoint y: 481, distance: 102.0
click at [946, 481] on div "Report incorrect code Copy Ask AI import { useSolanaWallets } from '@privy-io/r…" at bounding box center [748, 490] width 439 height 121
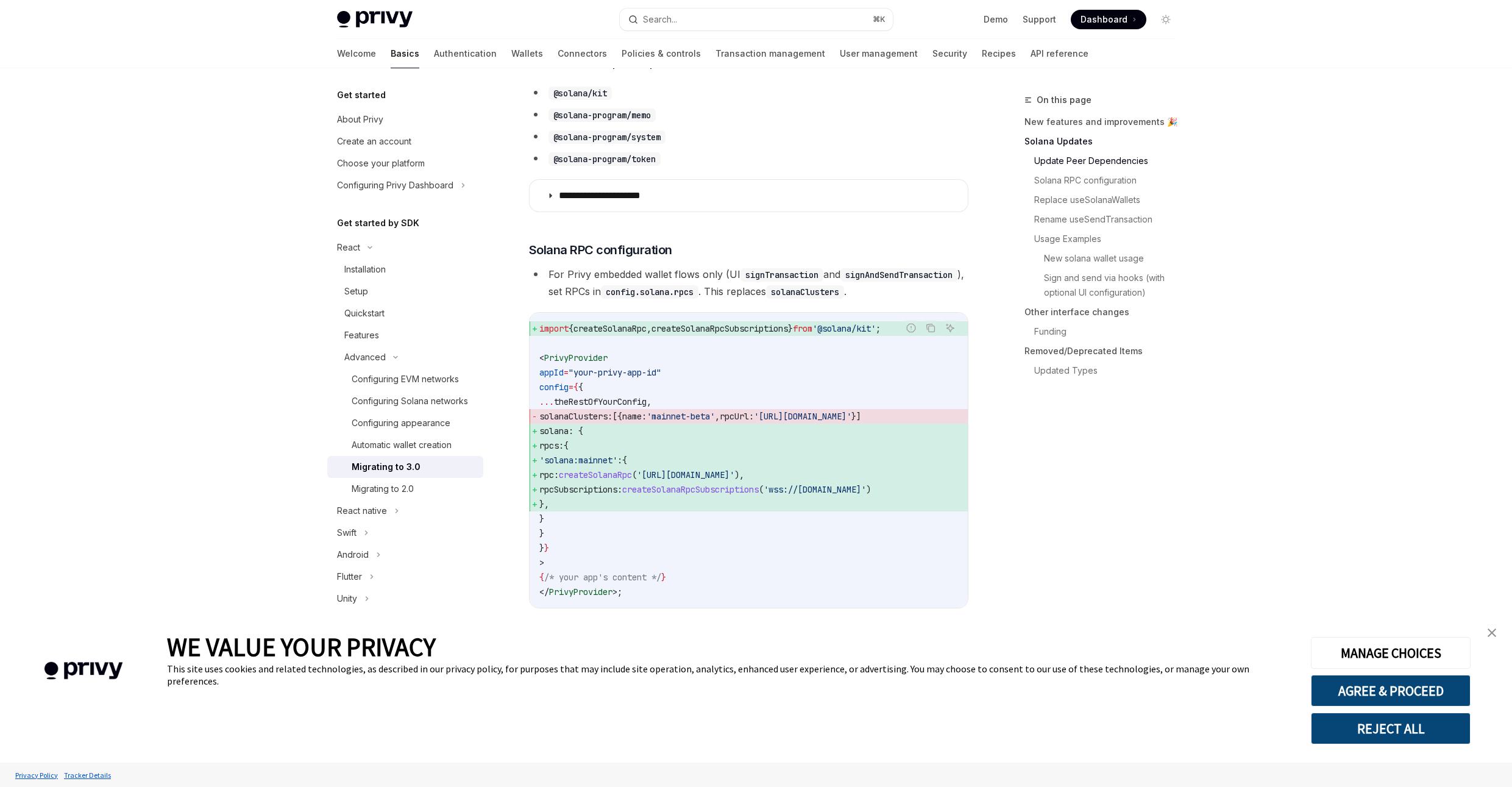
scroll to position [412, 0]
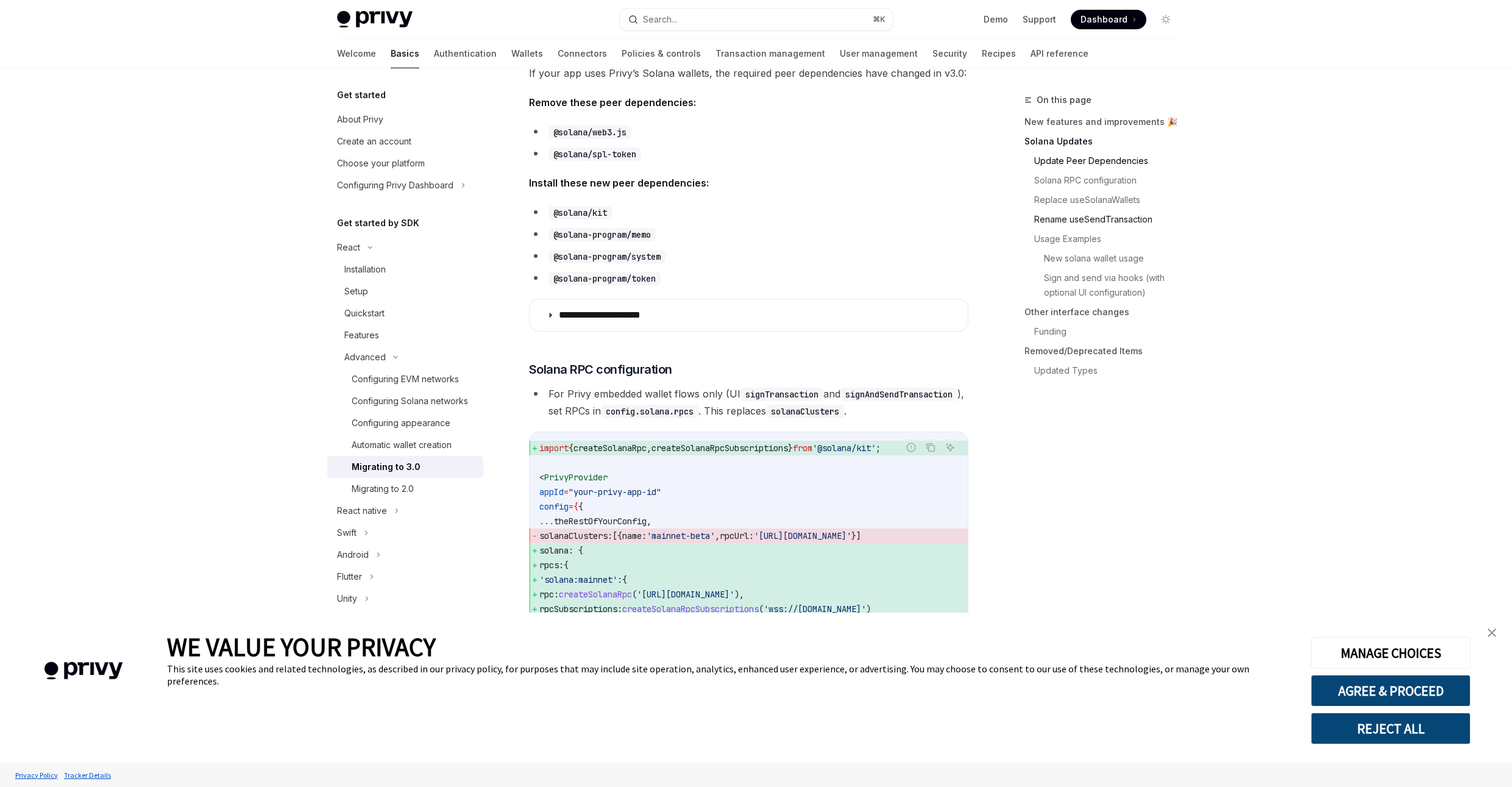
click at [1127, 221] on link "Rename useSendTransaction" at bounding box center [1110, 219] width 151 height 20
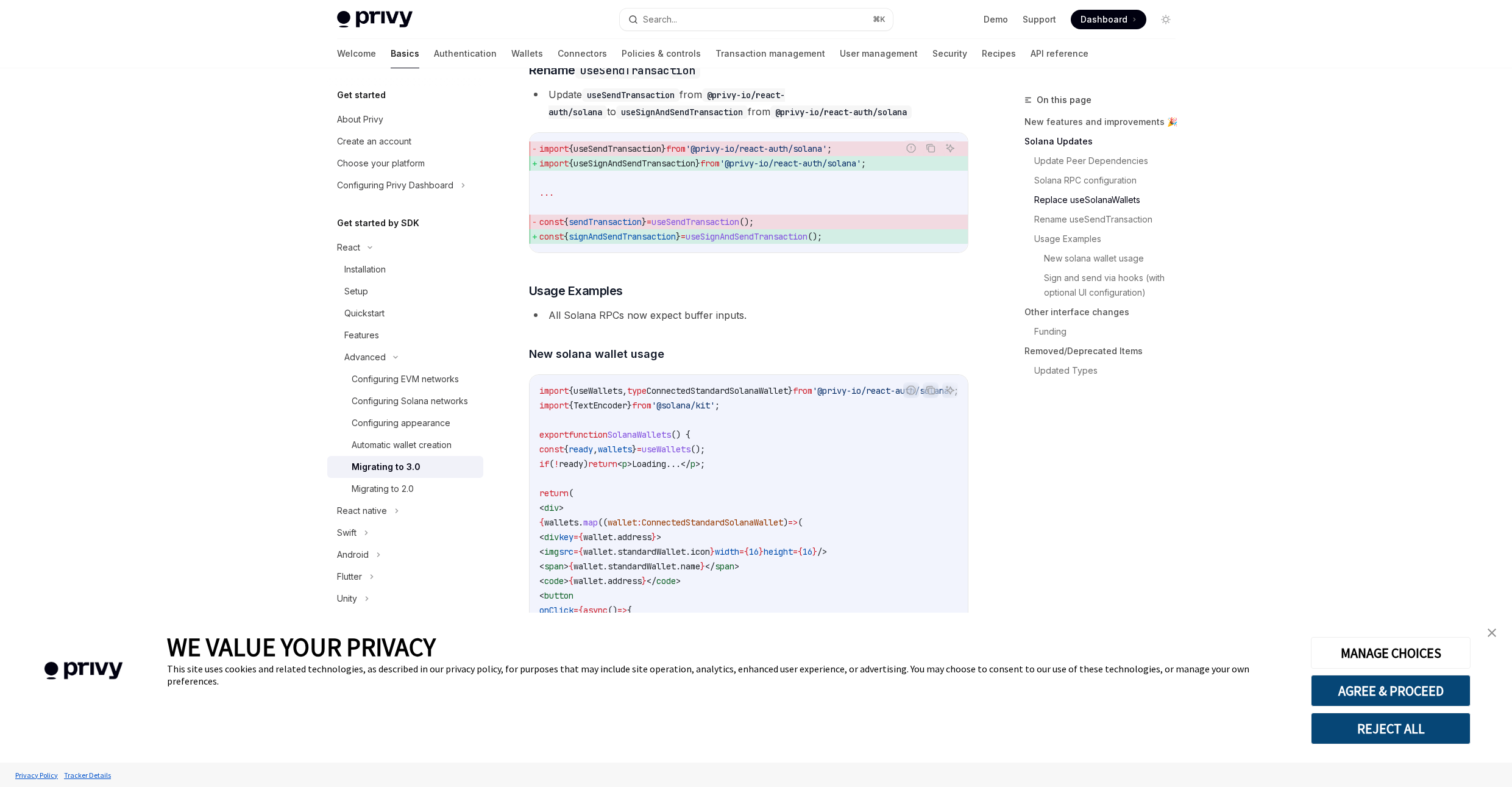
scroll to position [1859, 0]
click at [659, 168] on span "useSignAndSendTransaction" at bounding box center [634, 163] width 122 height 11
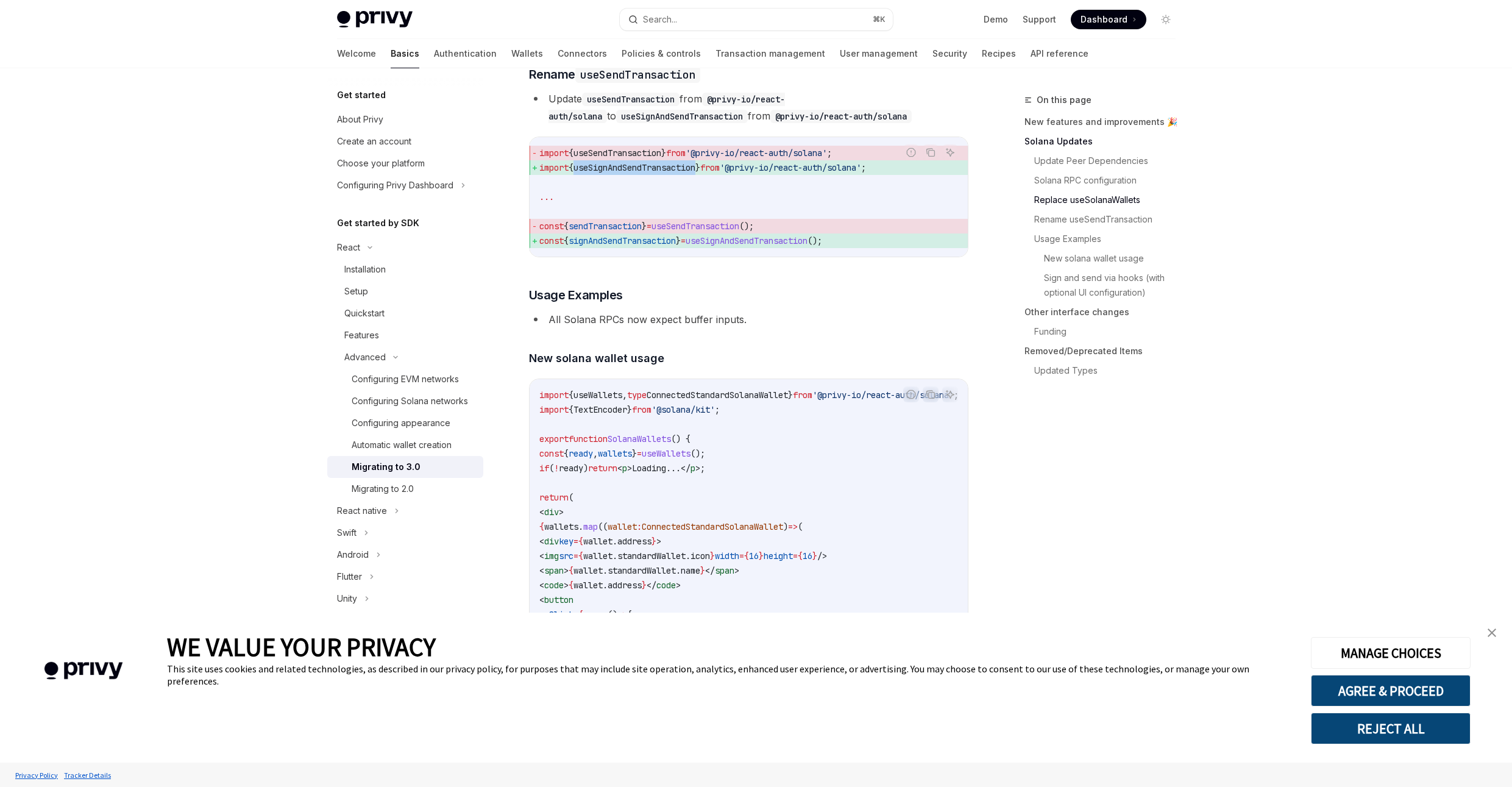
scroll to position [1758, 0]
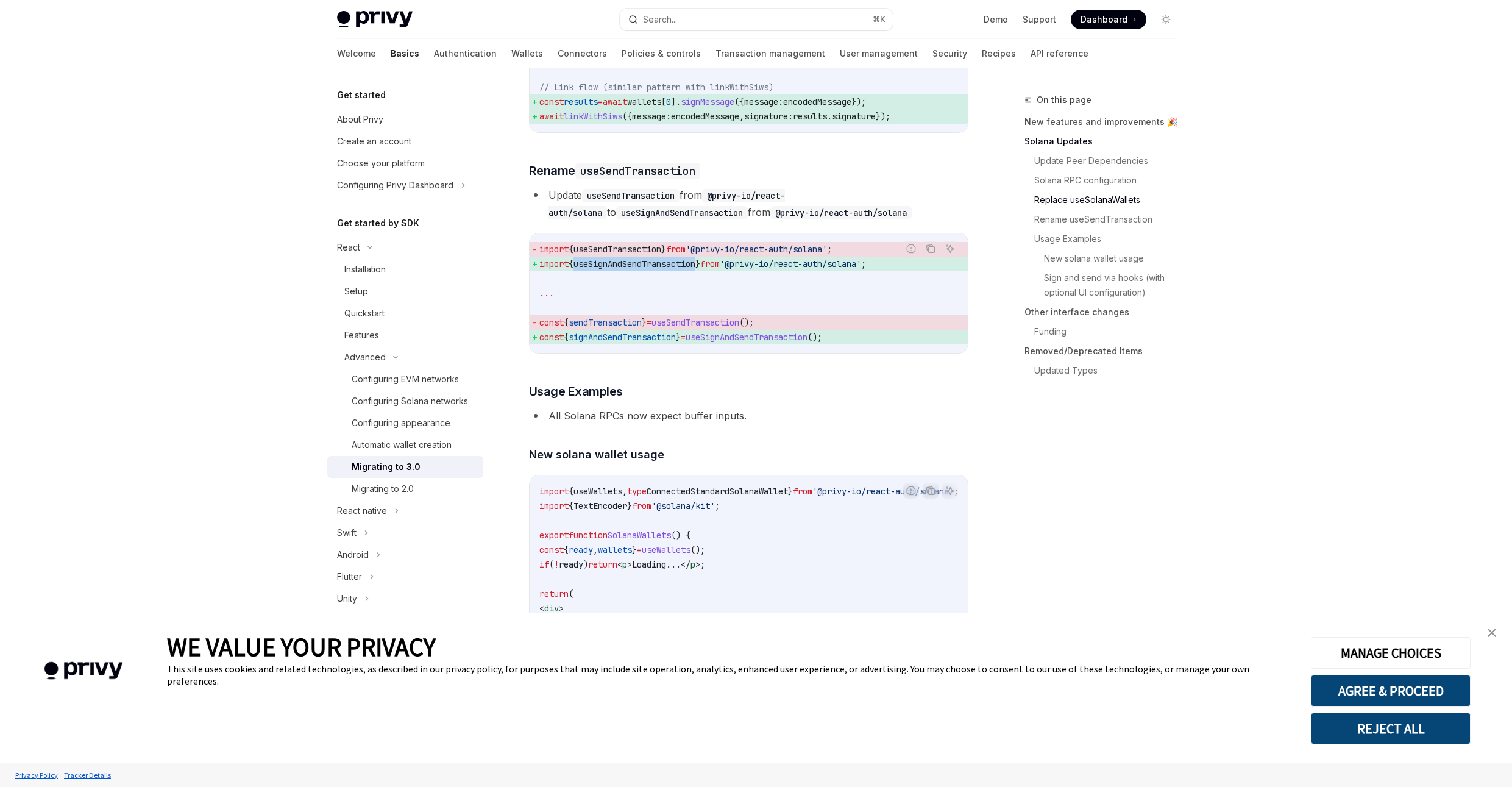
click at [629, 269] on span "useSignAndSendTransaction" at bounding box center [634, 264] width 122 height 11
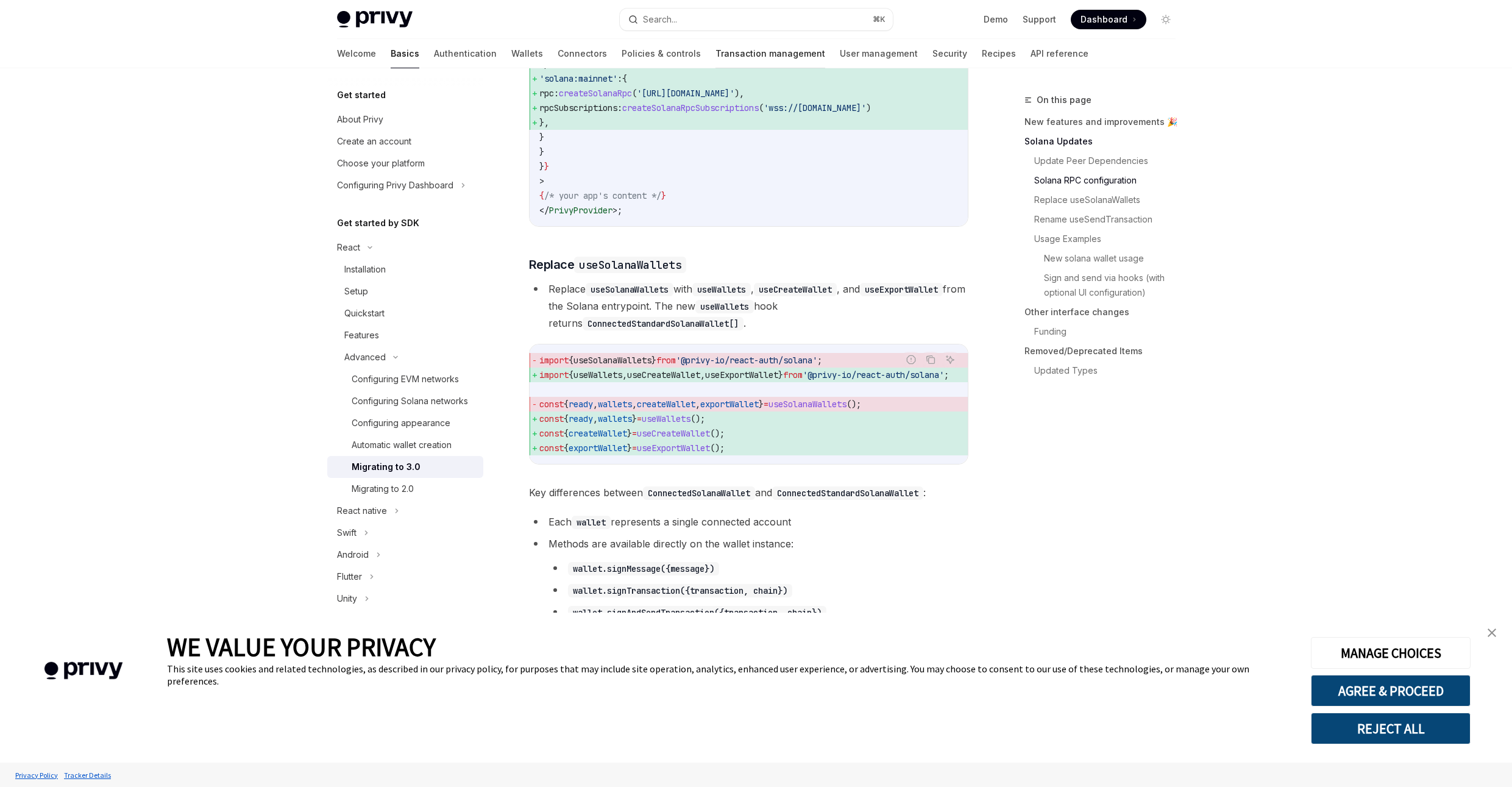
scroll to position [912, 0]
click at [688, 21] on button "Search... ⌘ K" at bounding box center [756, 19] width 273 height 22
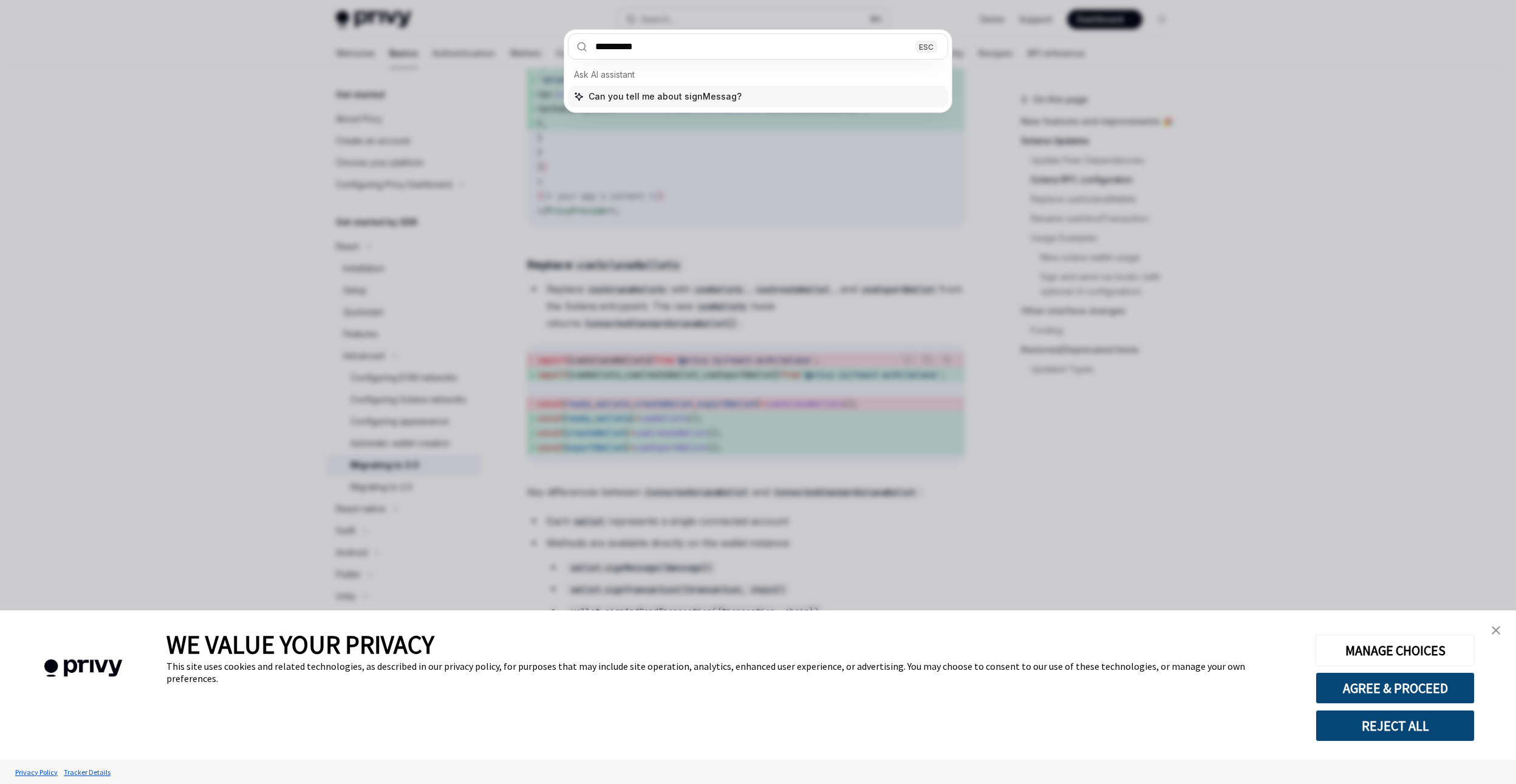
type input "**********"
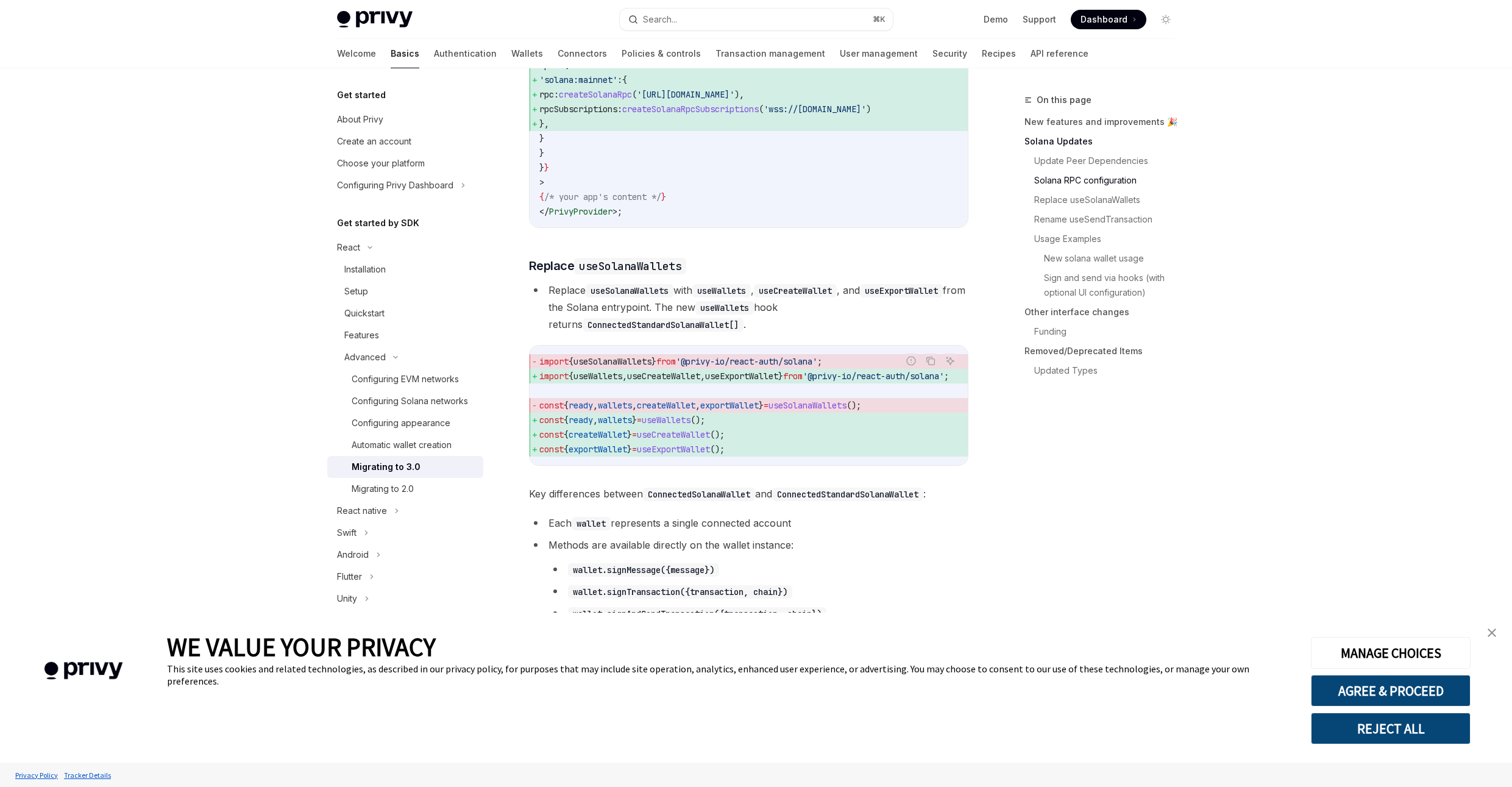
type textarea "*"
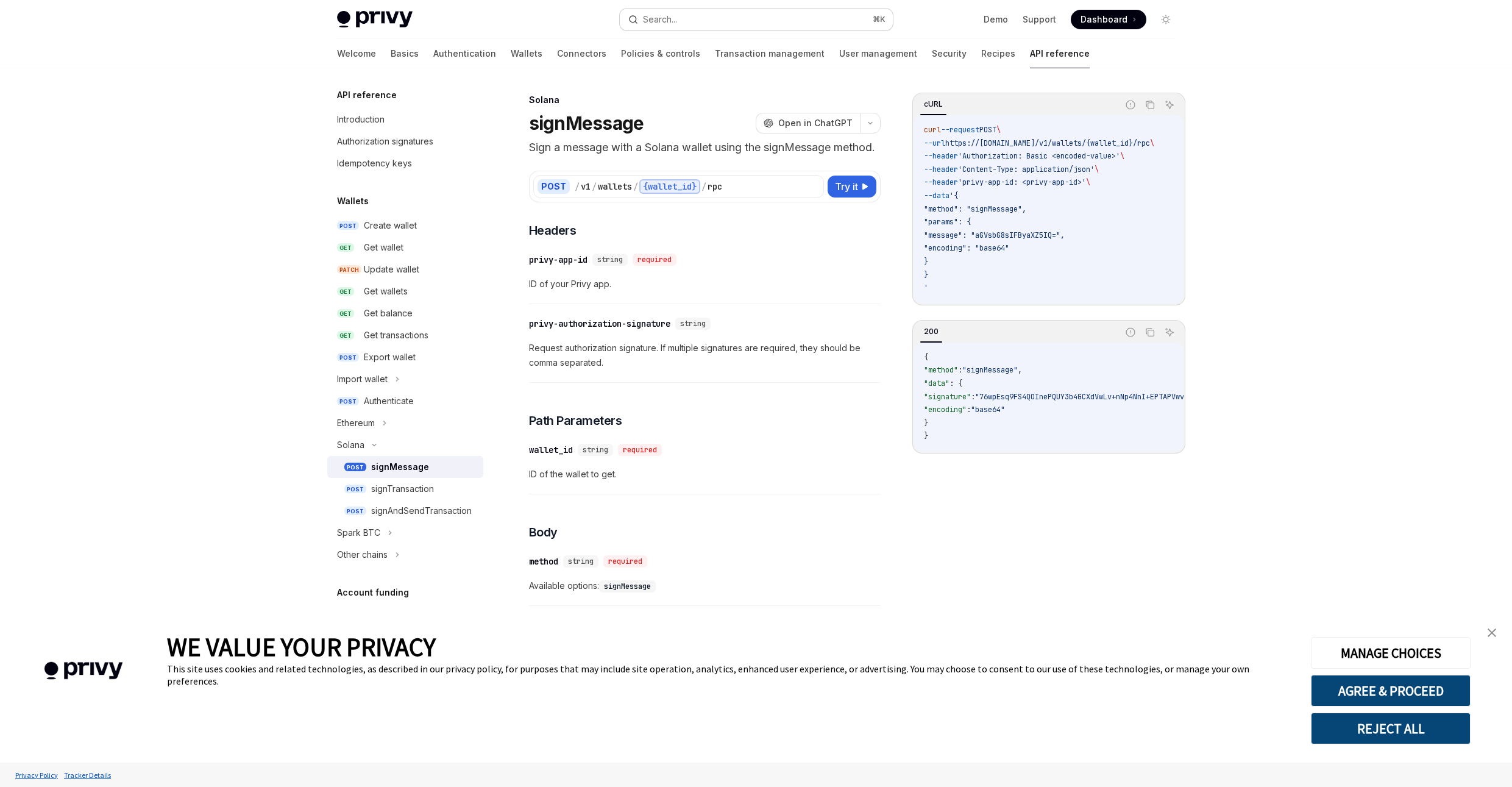
click at [704, 24] on button "Search... ⌘ K" at bounding box center [756, 19] width 273 height 22
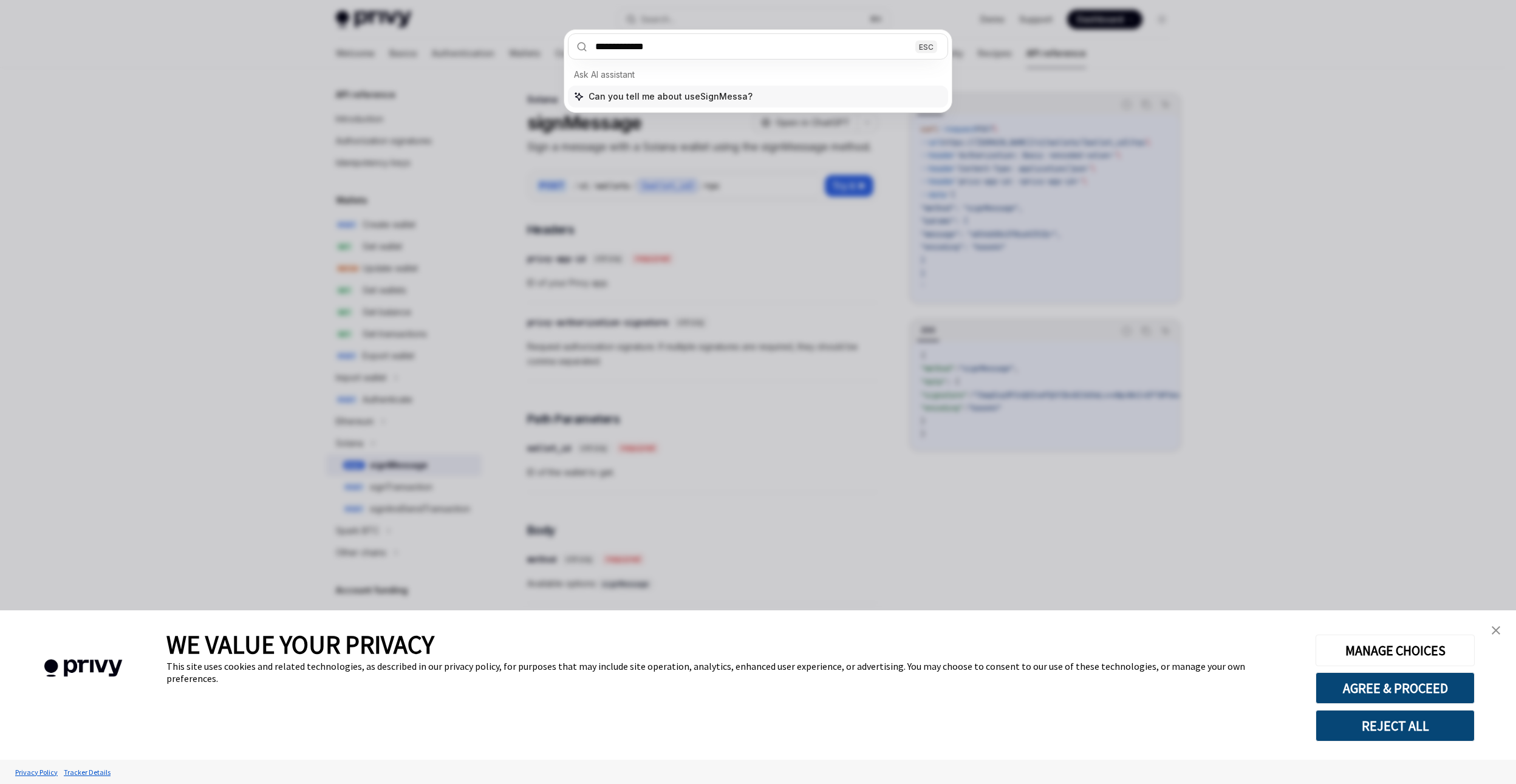
type input "**********"
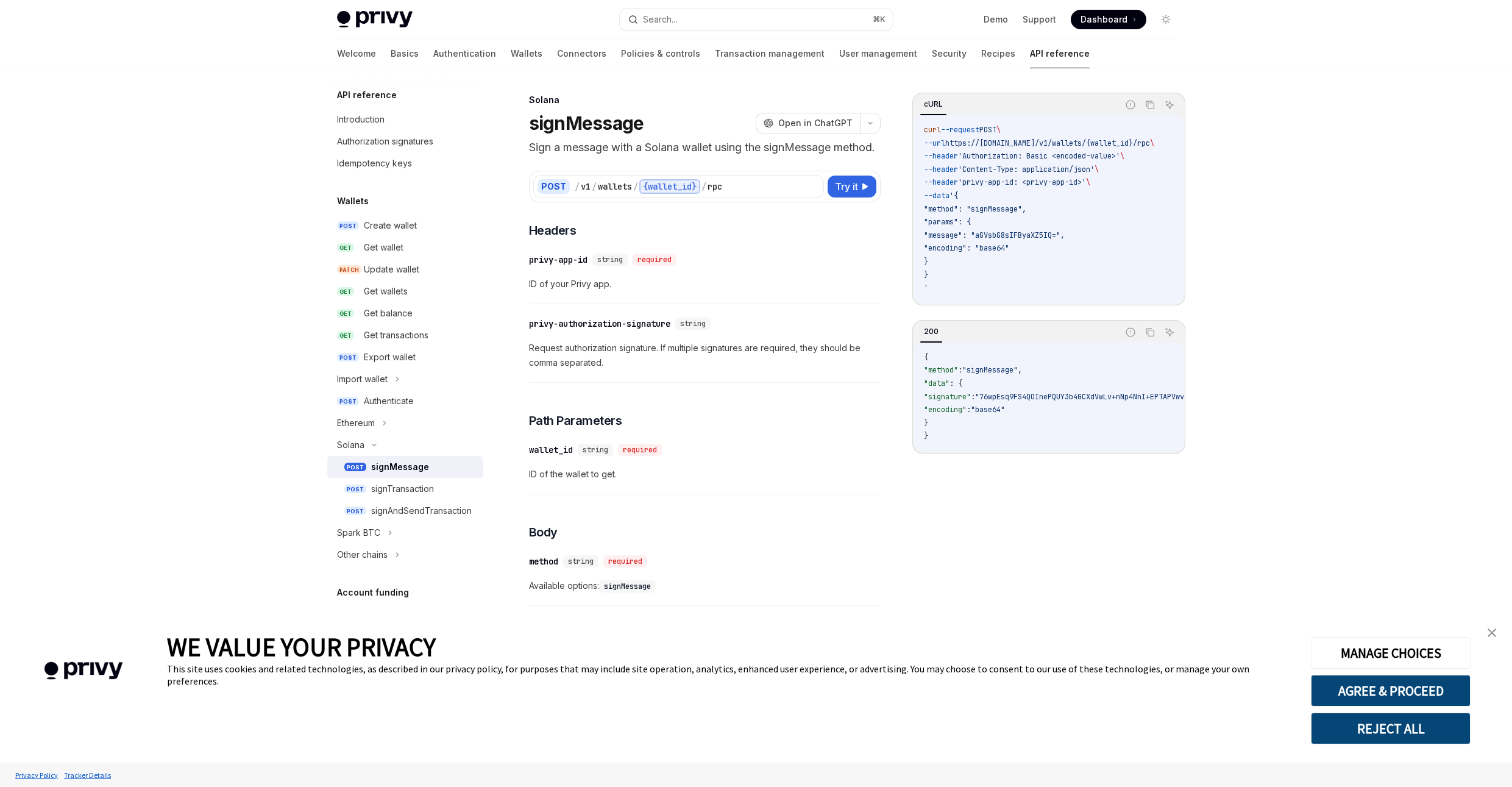
type textarea "*"
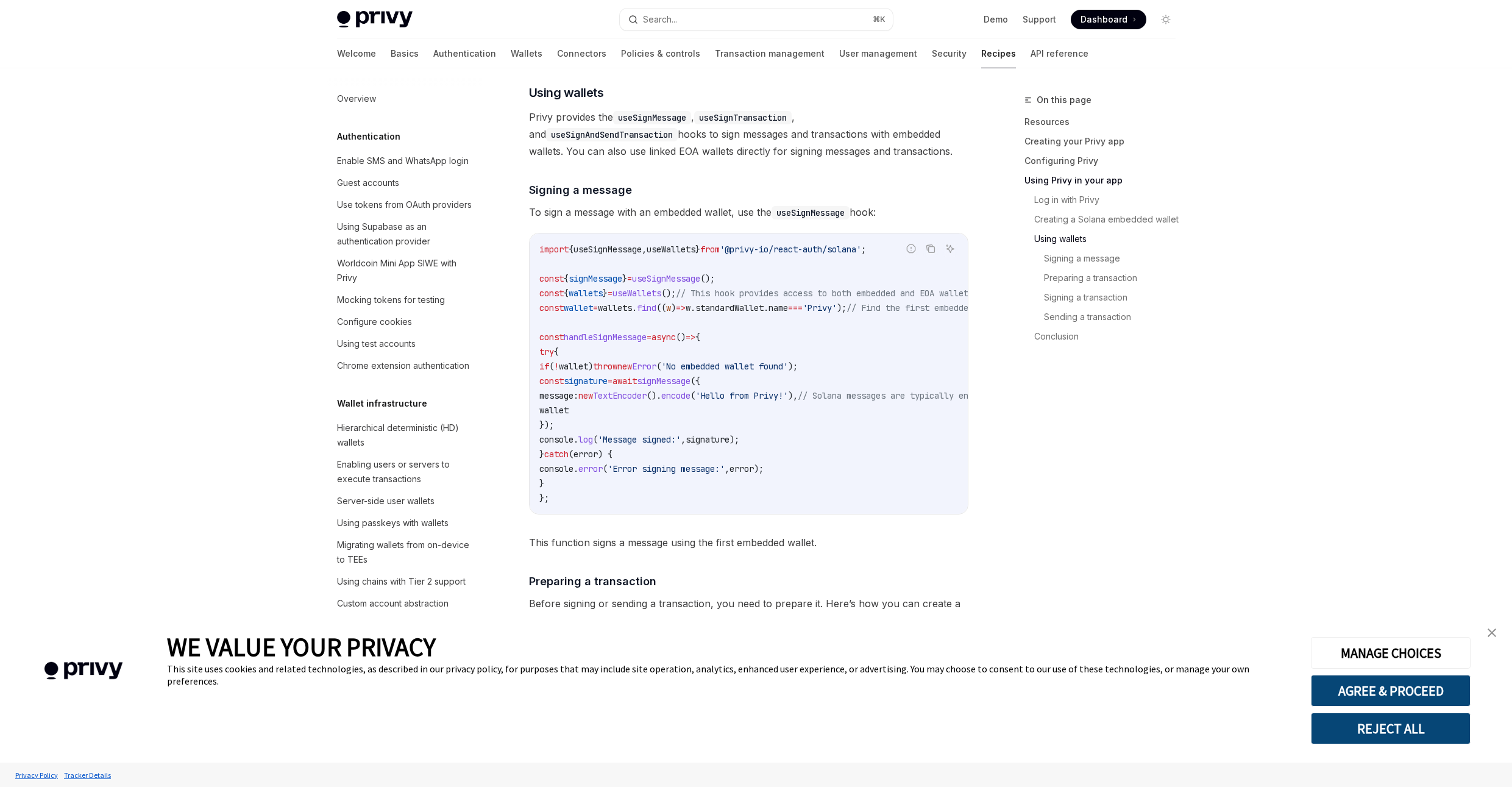
scroll to position [1706, 0]
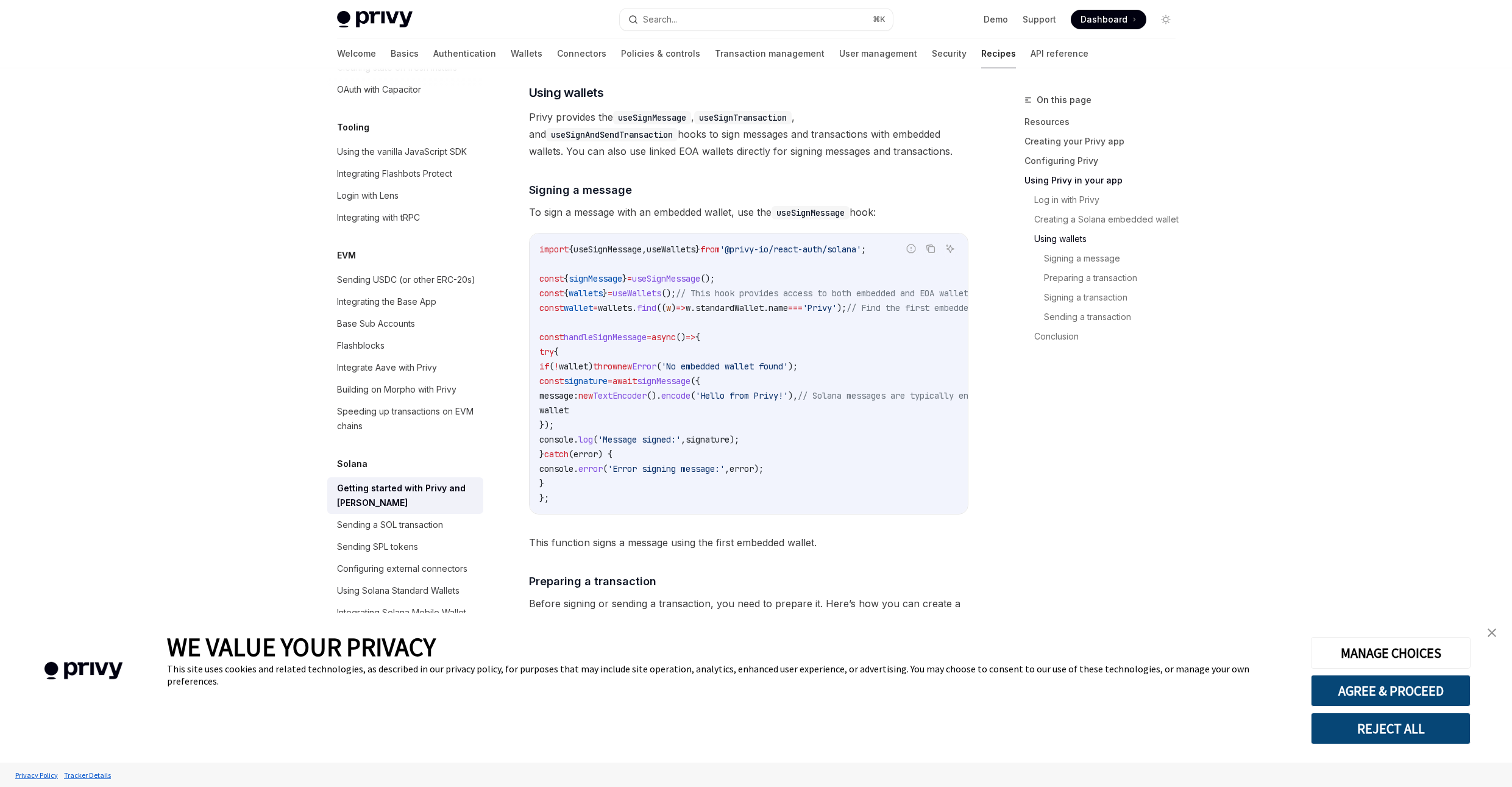
click at [697, 284] on span "useSignMessage" at bounding box center [666, 278] width 68 height 11
click at [601, 284] on span "signMessage" at bounding box center [595, 278] width 54 height 11
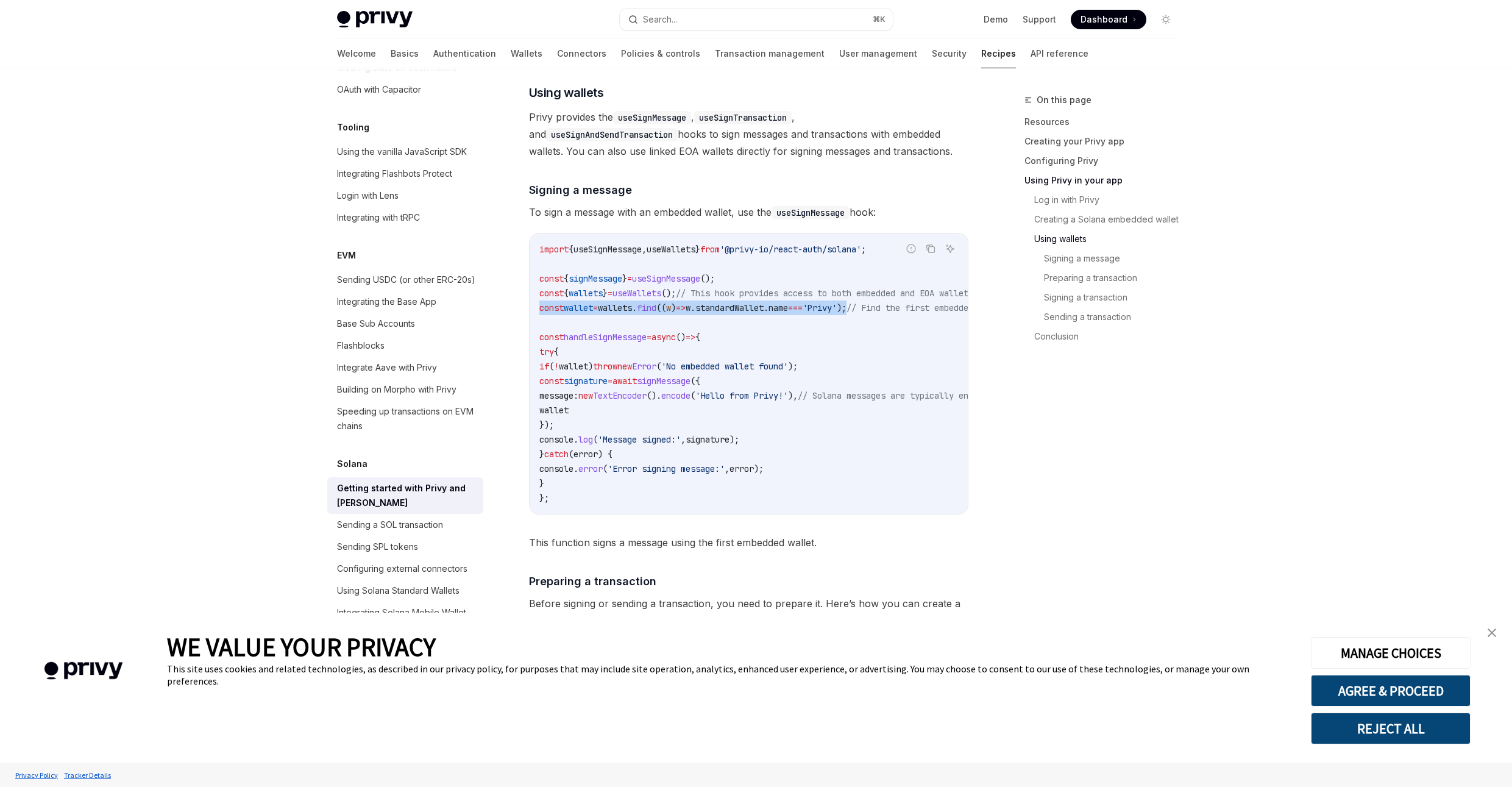
drag, startPoint x: 539, startPoint y: 315, endPoint x: 897, endPoint y: 319, distance: 358.0
click at [897, 313] on span "const wallet = wallets . find (( w ) => w . standardWallet . name === 'Privy' )…" at bounding box center [773, 308] width 468 height 11
copy span "const wallet = wallets . find (( w ) => w . standardWallet . name === 'Privy' );"
click at [691, 387] on span "signMessage" at bounding box center [663, 381] width 54 height 11
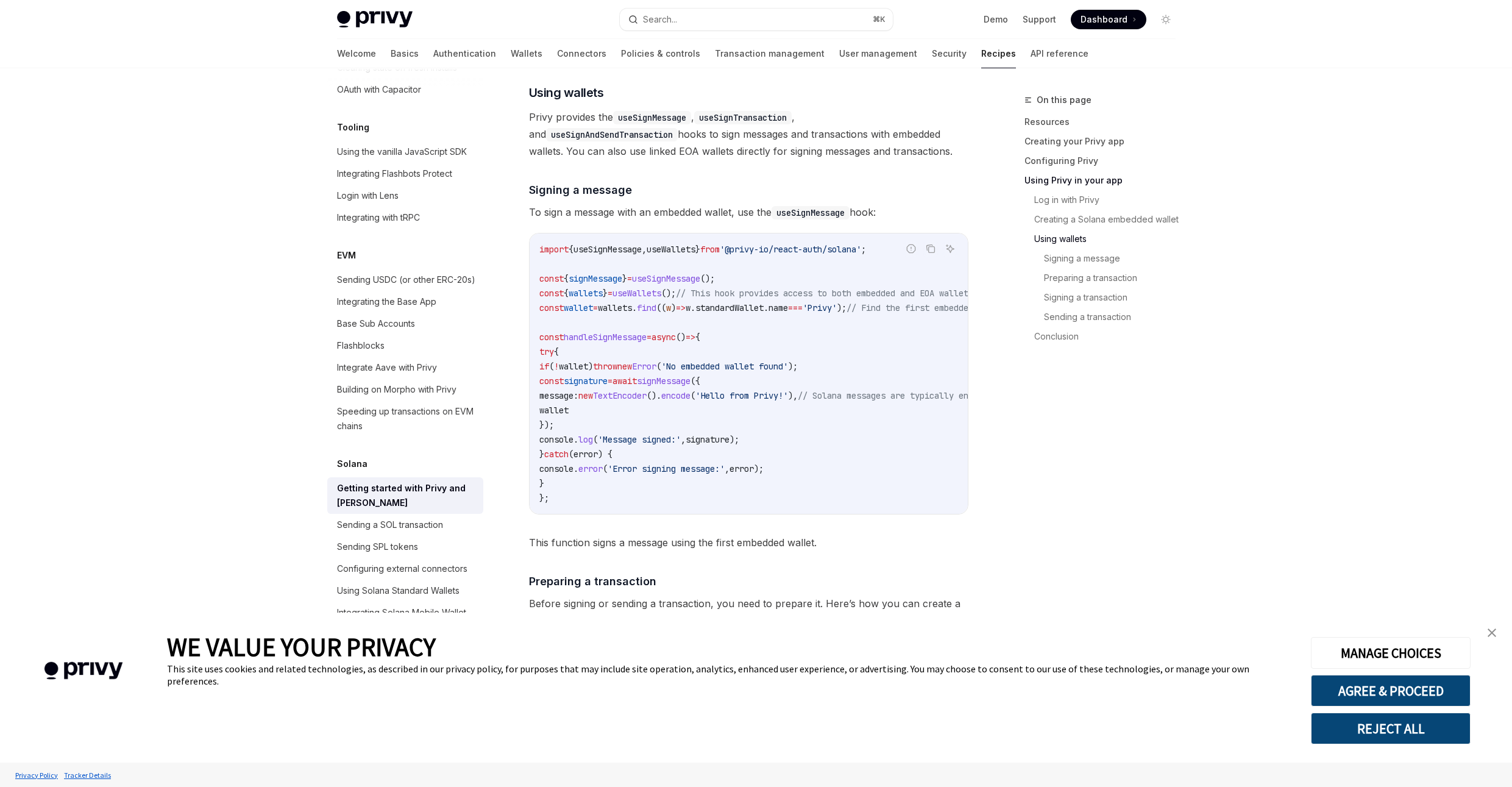
click at [569, 415] on span "wallet" at bounding box center [554, 410] width 29 height 11
drag, startPoint x: 898, startPoint y: 317, endPoint x: 539, endPoint y: 316, distance: 359.0
click at [539, 313] on span "const wallet = wallets . find (( w ) => w . standardWallet . name === 'Privy' )…" at bounding box center [773, 308] width 468 height 11
copy span "const wallet = wallets . find (( w ) => w . standardWallet . name === 'Privy' );"
